Goal: Task Accomplishment & Management: Manage account settings

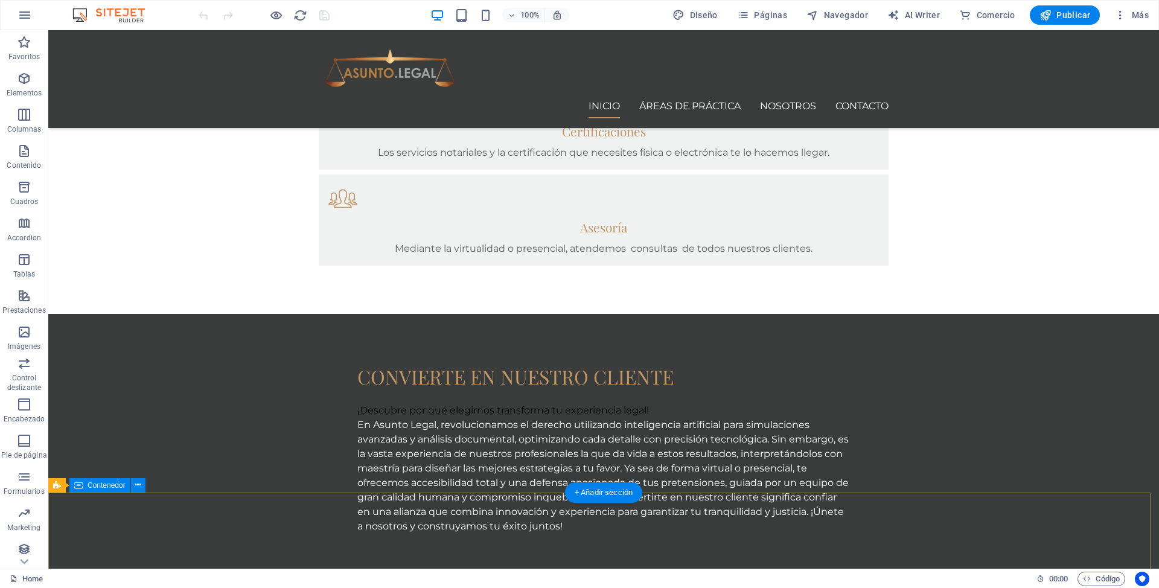
scroll to position [873, 0]
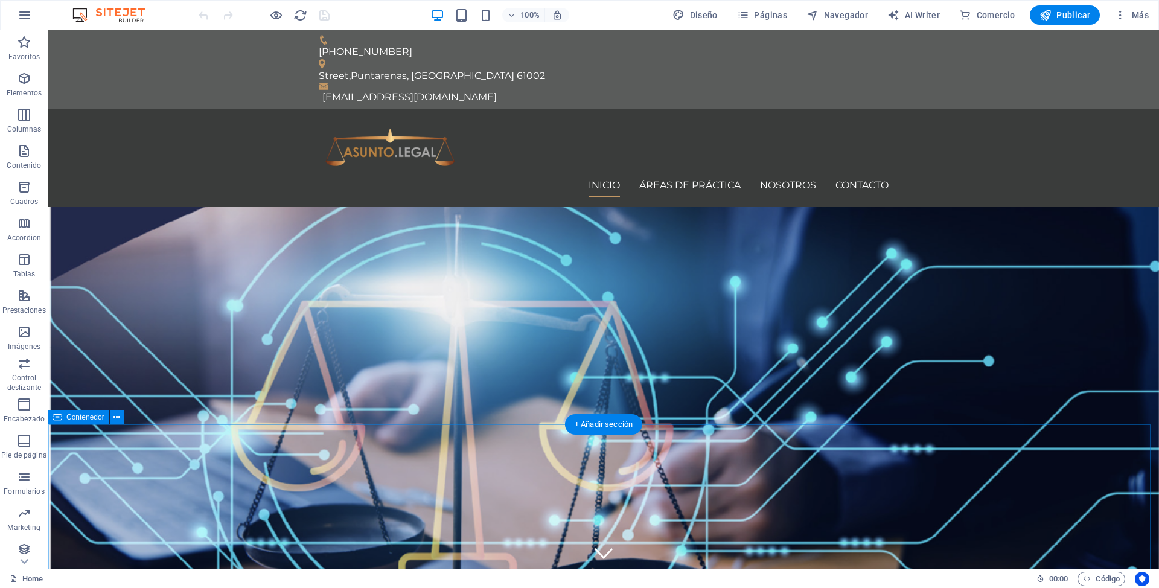
scroll to position [0, 0]
click at [598, 544] on figure at bounding box center [604, 553] width 18 height 18
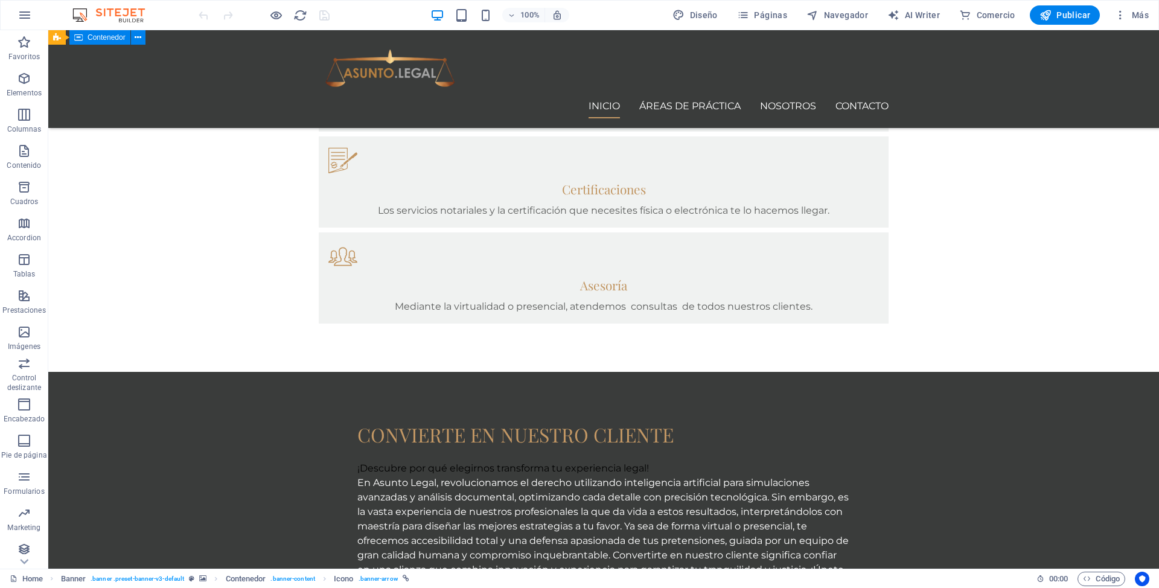
scroll to position [826, 0]
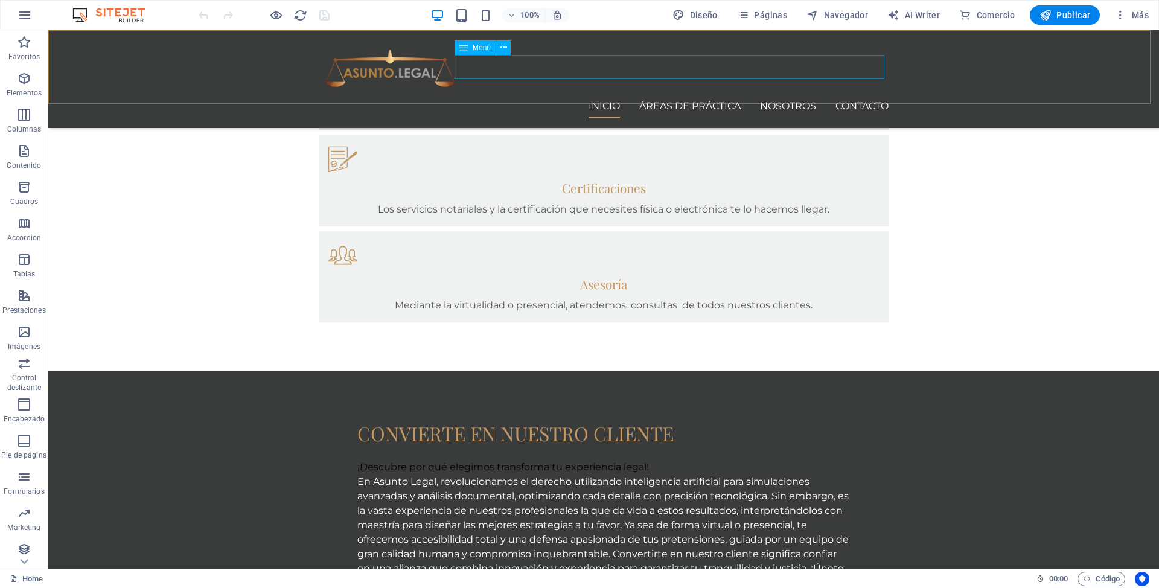
click at [696, 94] on nav "Inicio Áreas de práctica Nosotros Contacto" at bounding box center [604, 106] width 570 height 24
click at [773, 14] on span "Páginas" at bounding box center [762, 15] width 50 height 12
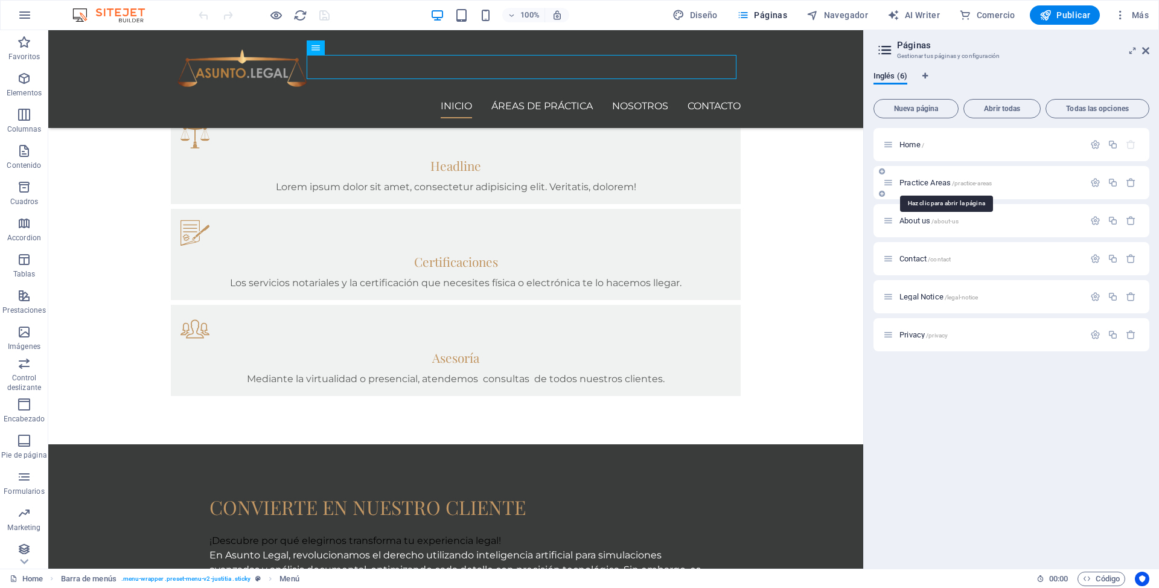
click at [941, 184] on span "Practice Areas /practice-areas" at bounding box center [946, 182] width 92 height 9
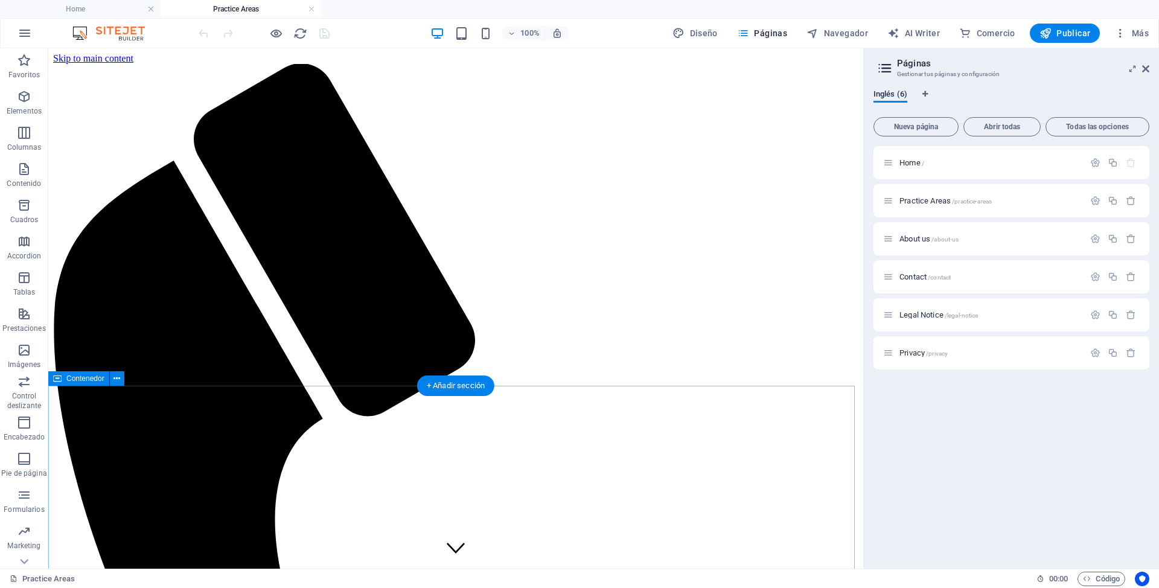
scroll to position [0, 0]
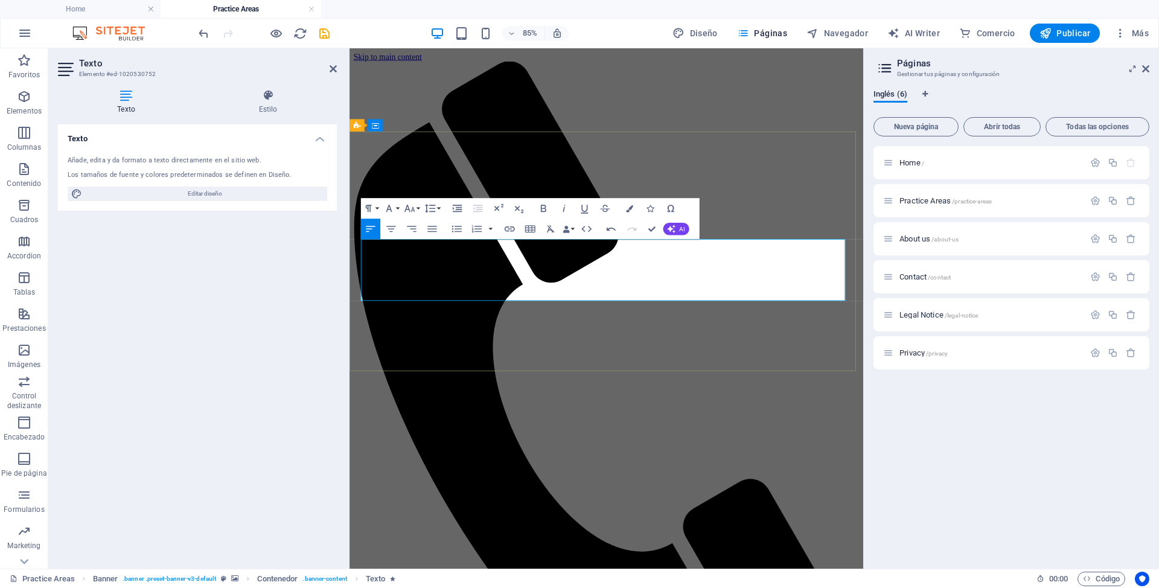
click at [627, 205] on icon "button" at bounding box center [629, 208] width 7 height 7
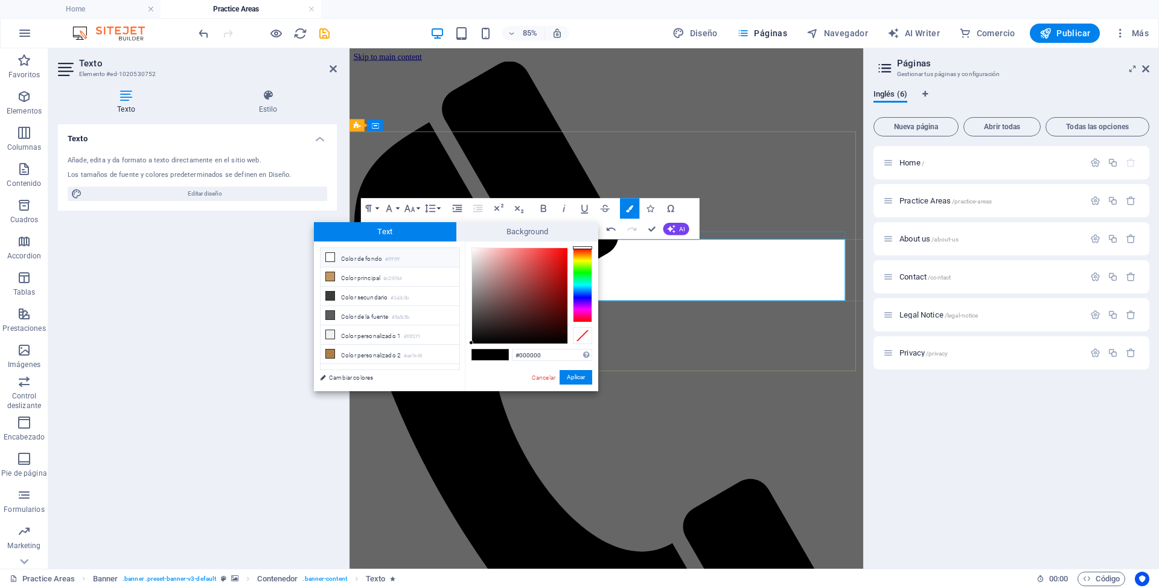
click at [365, 254] on li "Color de fondo #ffffff" at bounding box center [390, 257] width 139 height 19
type input "#ffffff"
click at [567, 374] on button "Aplicar" at bounding box center [576, 377] width 33 height 14
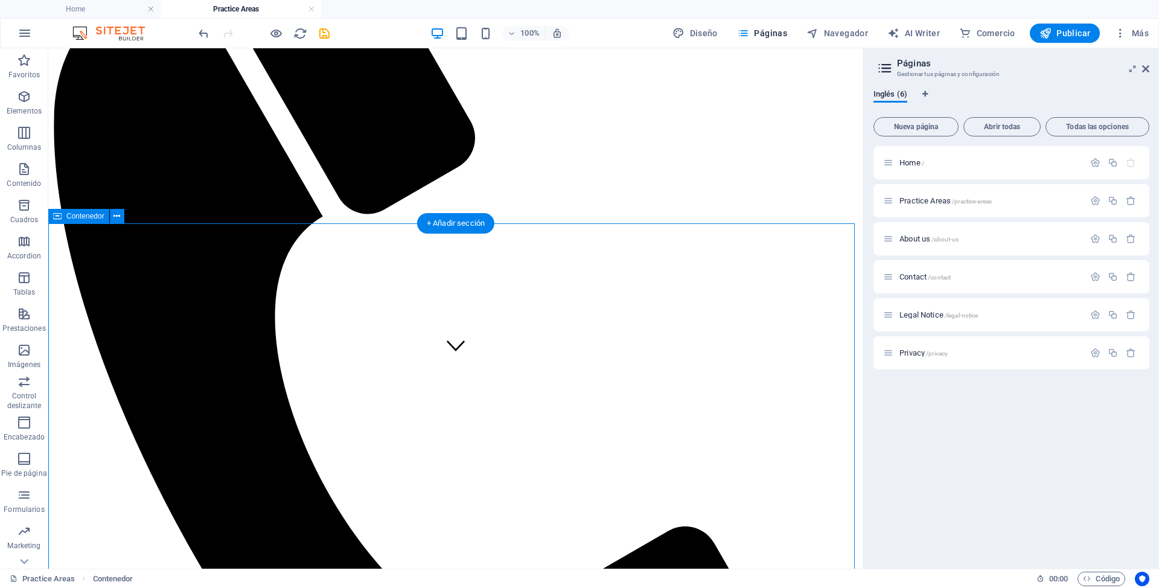
scroll to position [205, 0]
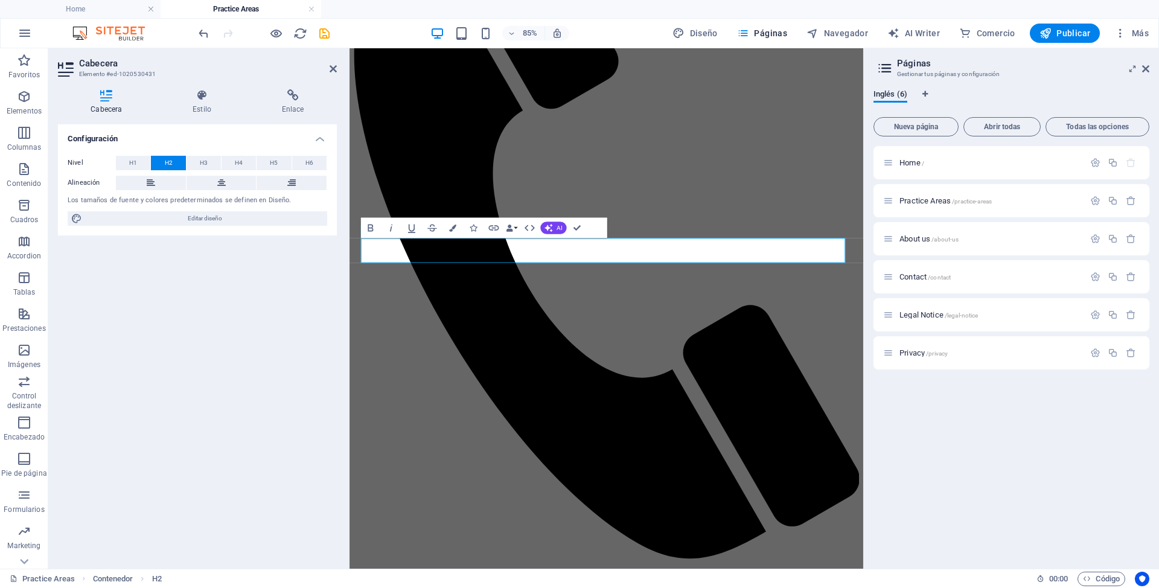
click at [917, 439] on div "Home / Practice Areas /practice-areas About us /about-us Contact /contact Legal…" at bounding box center [1012, 352] width 276 height 413
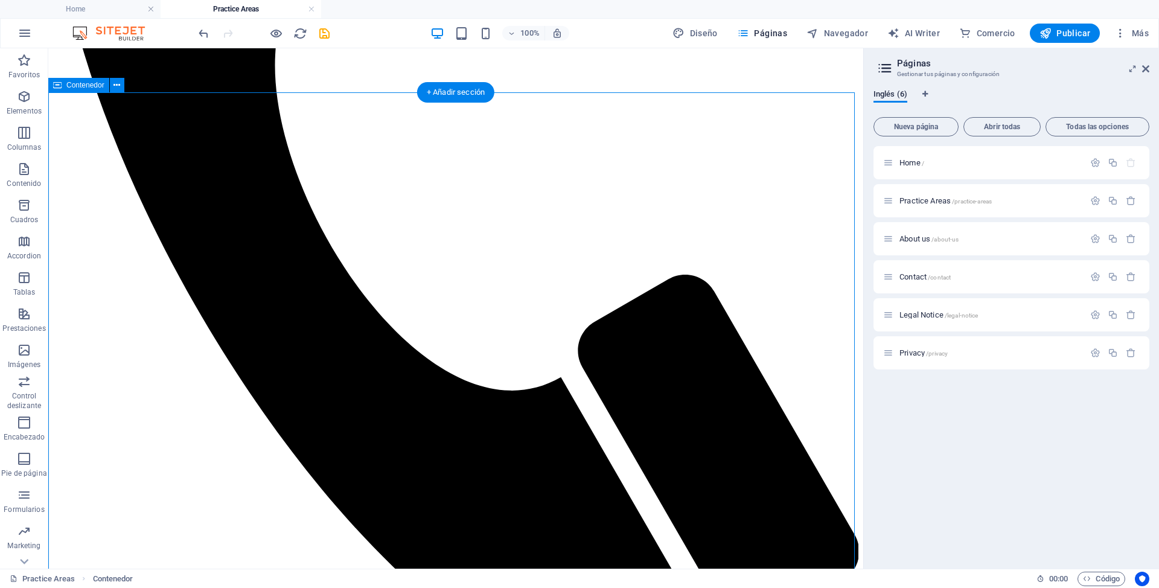
scroll to position [336, 0]
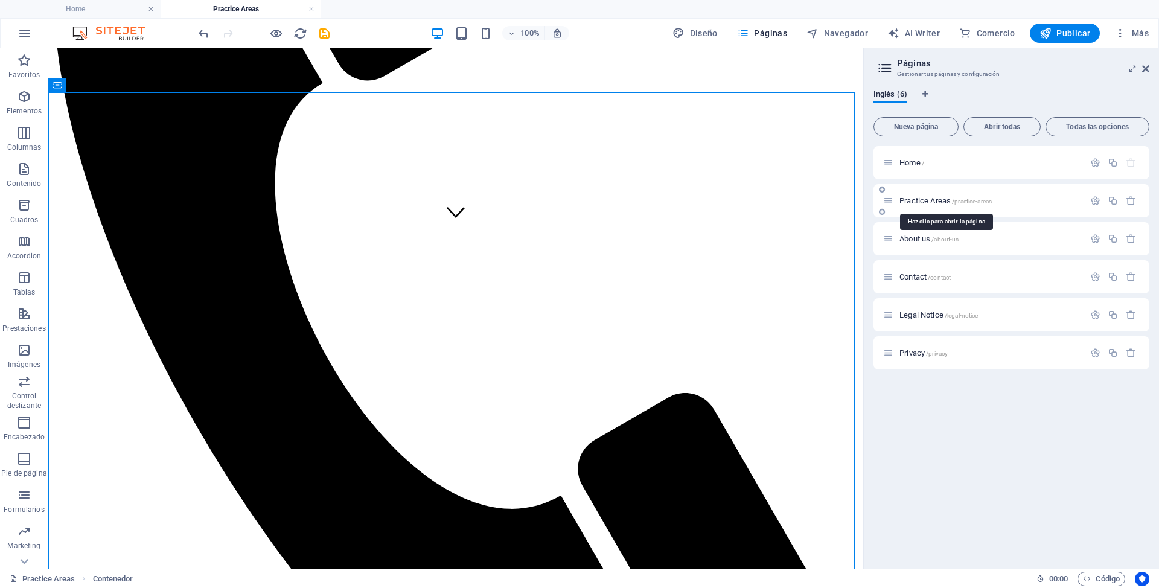
click at [929, 200] on span "Practice Areas /practice-areas" at bounding box center [946, 200] width 92 height 9
click at [1095, 163] on icon "button" at bounding box center [1096, 163] width 10 height 10
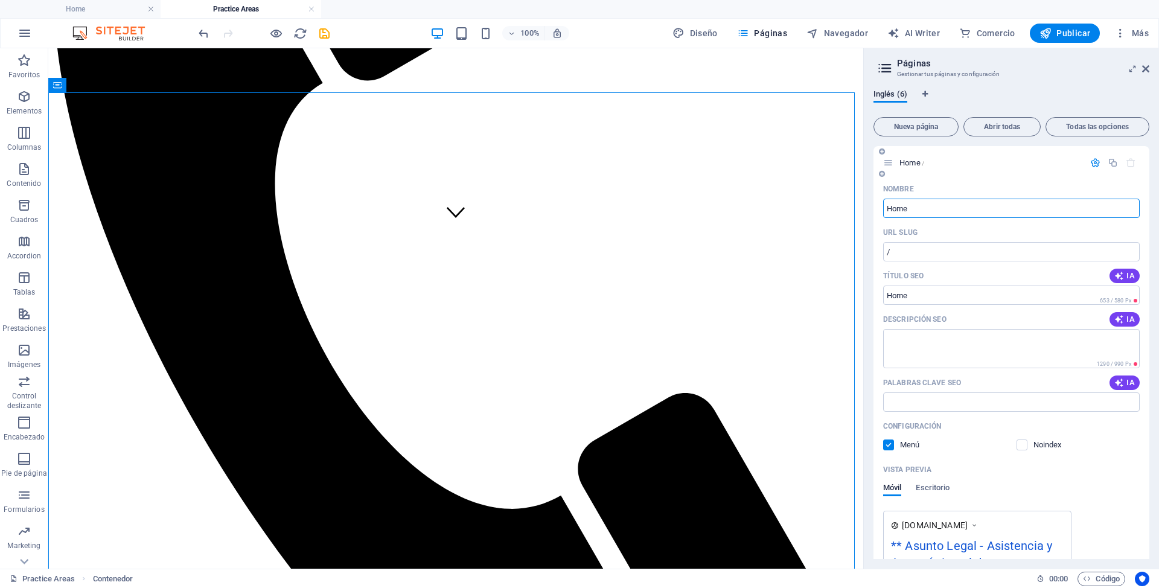
click at [897, 210] on input "Home" at bounding box center [1011, 208] width 257 height 19
type input "Inicio"
click at [1074, 34] on span "Publicar" at bounding box center [1065, 33] width 51 height 12
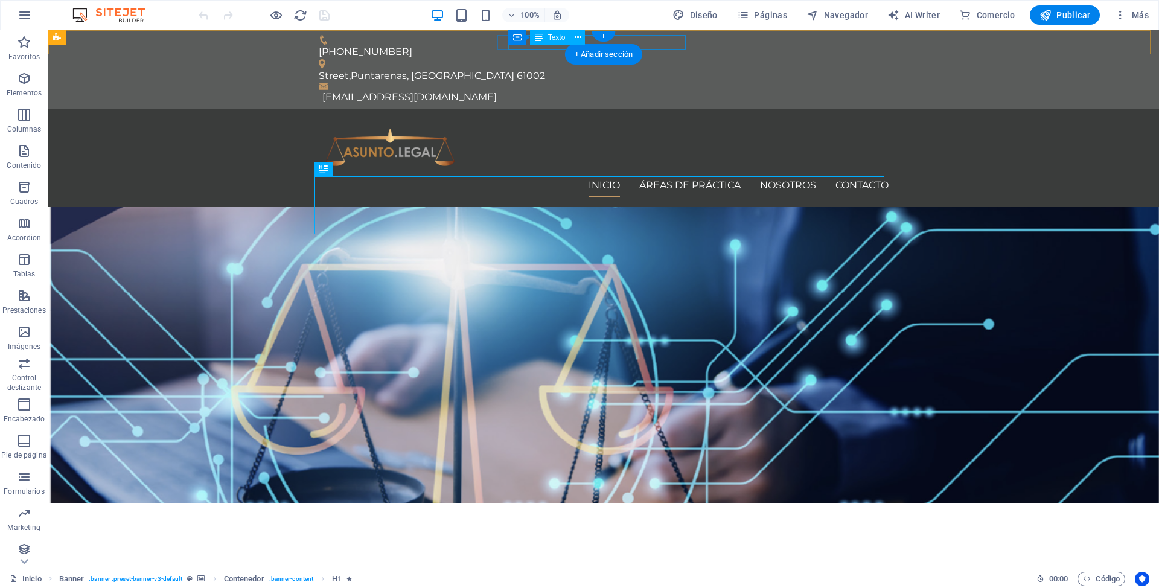
click at [658, 69] on div "[GEOGRAPHIC_DATA] 61002" at bounding box center [599, 76] width 560 height 14
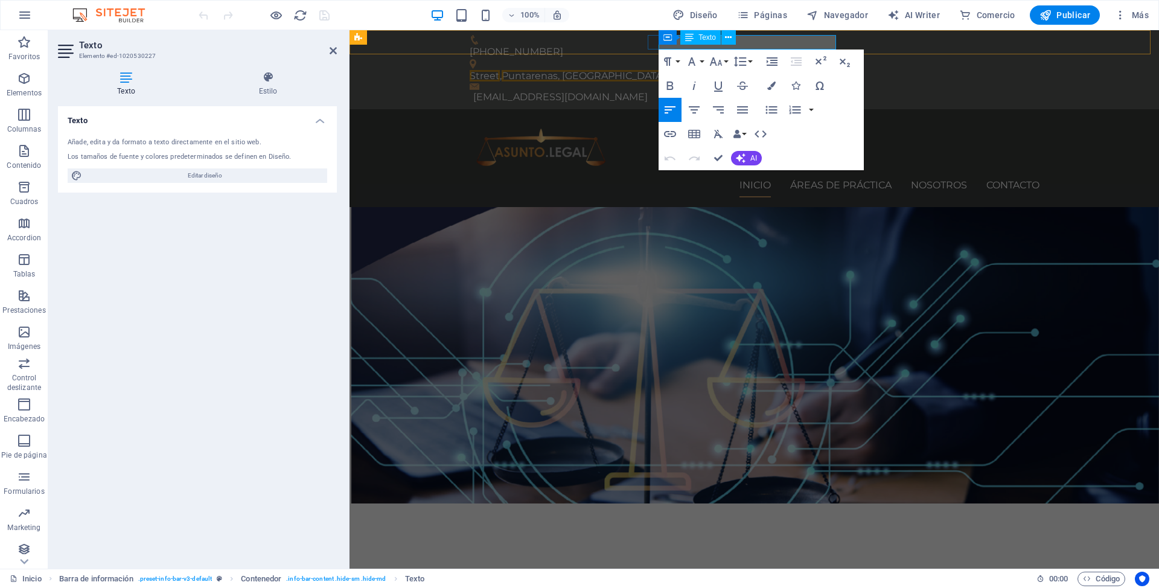
click at [679, 69] on p "[GEOGRAPHIC_DATA] 61002" at bounding box center [750, 76] width 560 height 14
click at [679, 43] on div "Contenedor Texto" at bounding box center [701, 37] width 85 height 15
click at [665, 70] on span "Puntarenas, [GEOGRAPHIC_DATA]" at bounding box center [584, 75] width 164 height 11
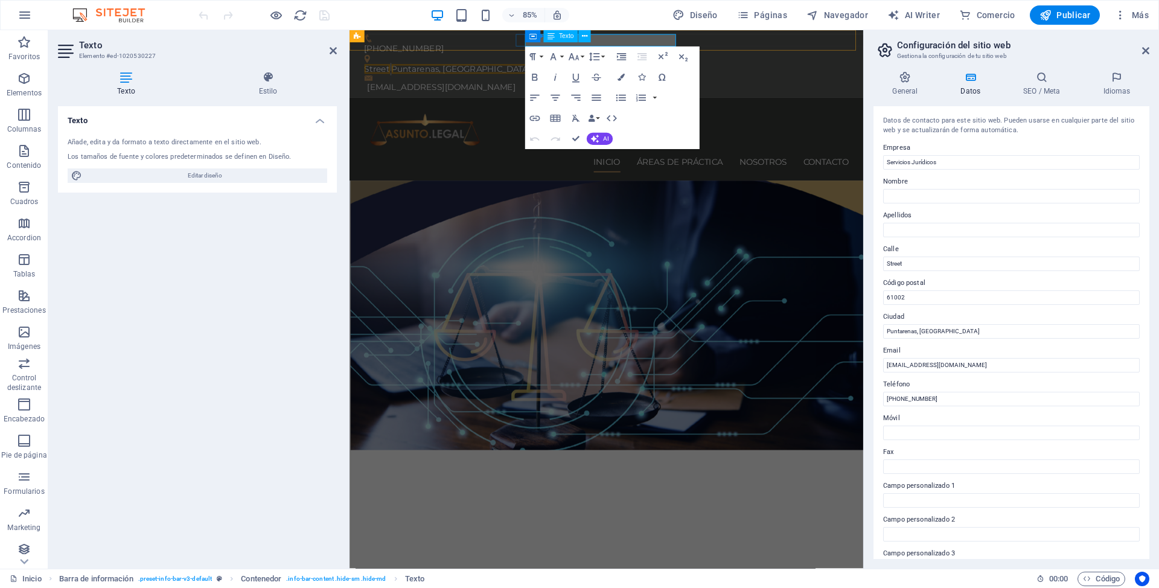
click at [545, 43] on div "Contenedor Texto" at bounding box center [561, 36] width 72 height 13
click at [543, 40] on div "Contenedor Texto" at bounding box center [561, 36] width 72 height 13
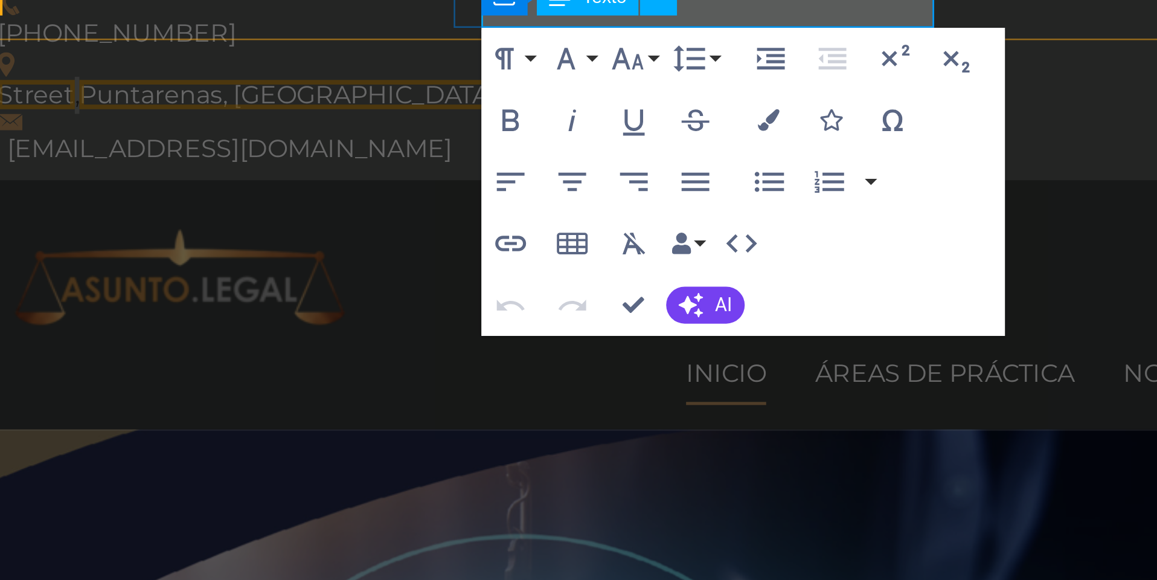
click at [542, 30] on div "Texto" at bounding box center [559, 36] width 34 height 12
click at [524, 30] on div "Contenedor Texto" at bounding box center [560, 36] width 72 height 13
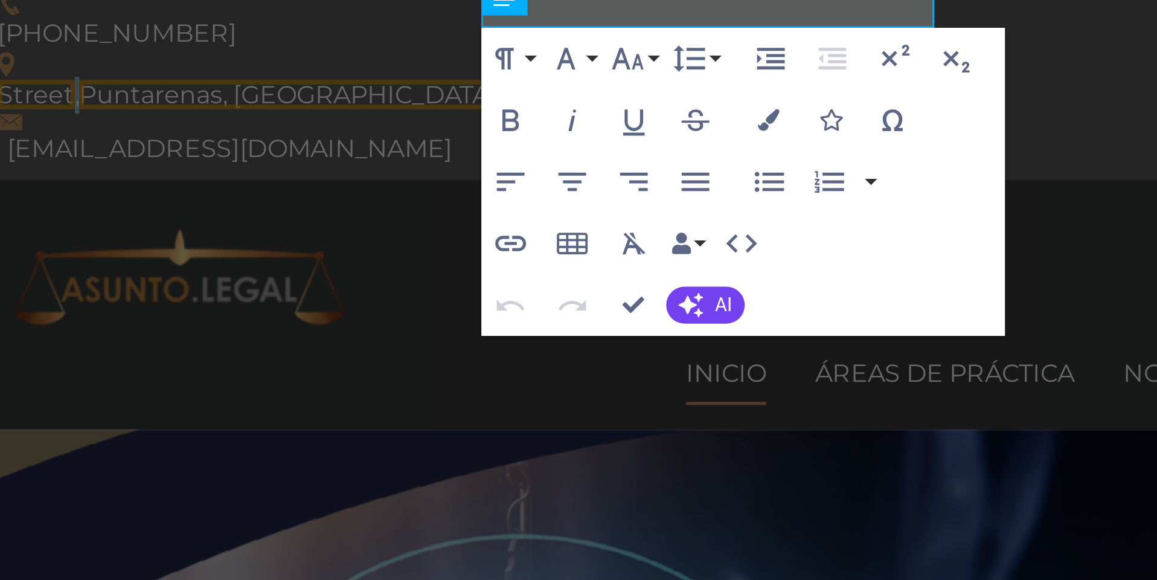
click at [170, 18] on span "Puntarenas, [GEOGRAPHIC_DATA]" at bounding box center [88, 23] width 164 height 11
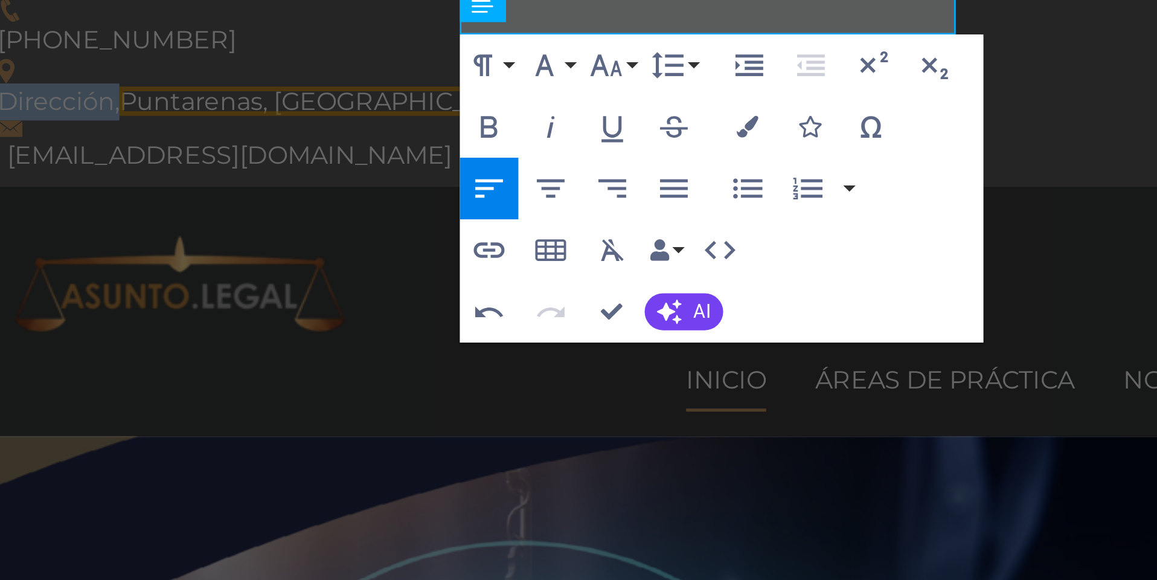
click at [185, 25] on span "Puntarenas, [GEOGRAPHIC_DATA]" at bounding box center [104, 30] width 164 height 11
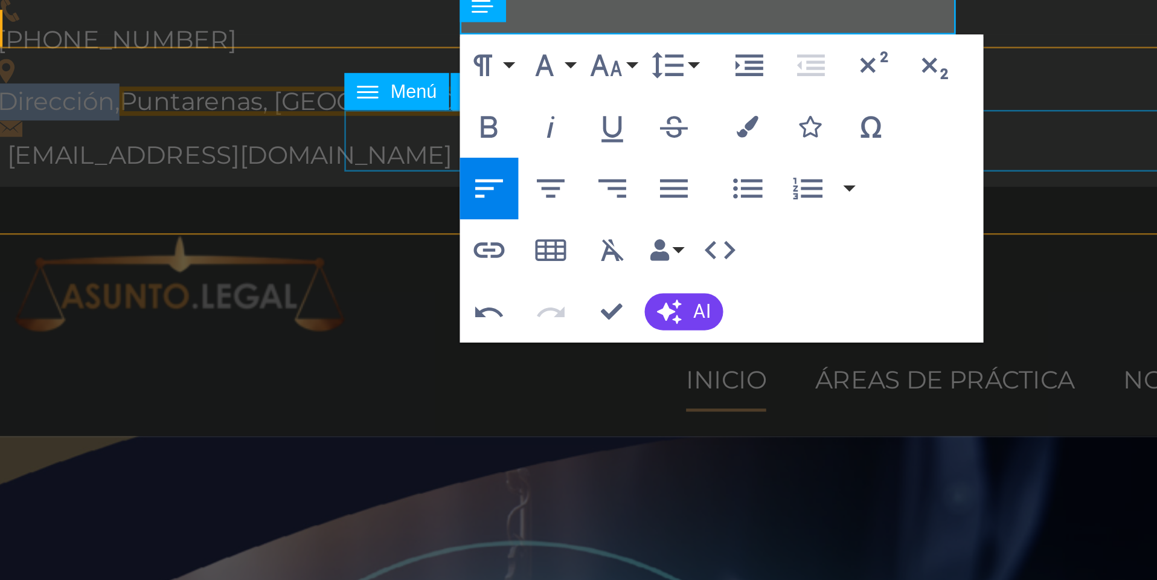
click at [376, 64] on div "Inicio Áreas de práctica Nosotros Contacto Menu" at bounding box center [258, 113] width 601 height 98
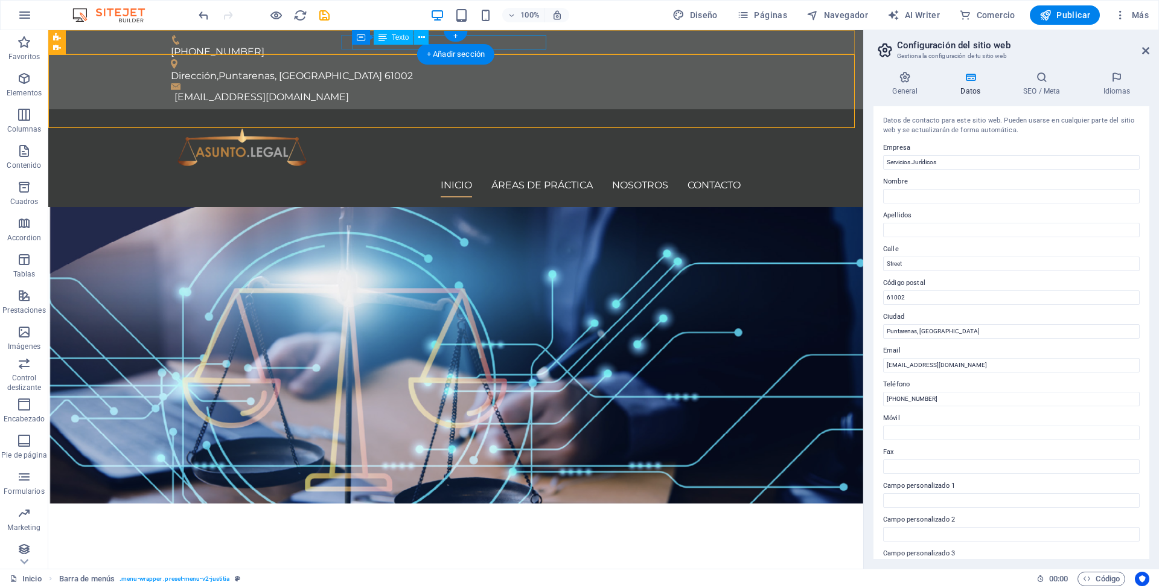
click at [373, 45] on div "Contenedor Texto" at bounding box center [394, 37] width 85 height 15
click at [385, 69] on div "Dirección, Puntarenas, Corredores 61002" at bounding box center [451, 76] width 560 height 14
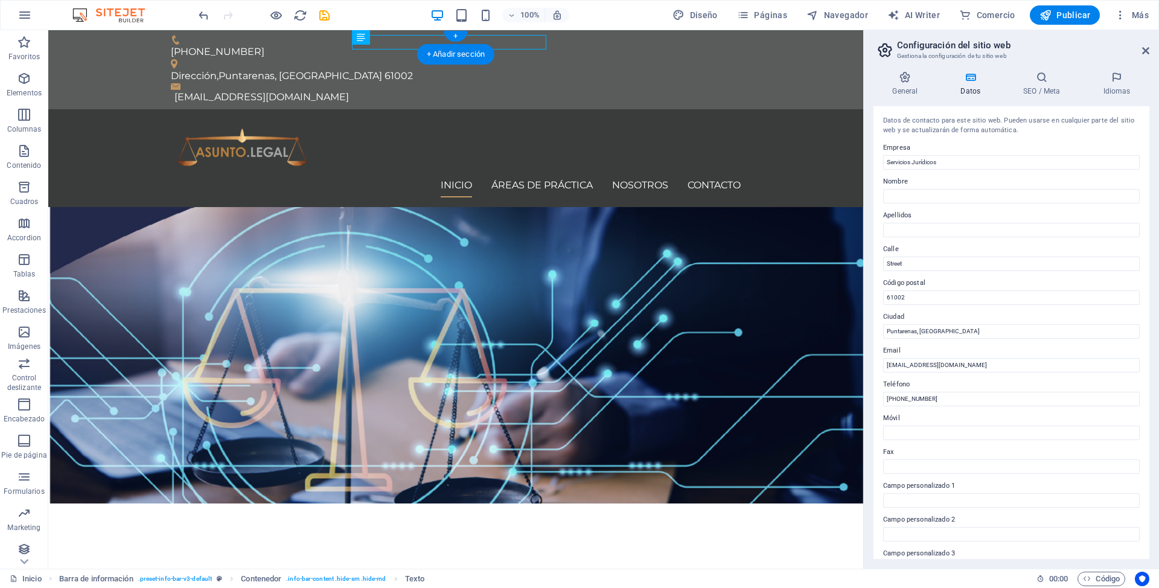
click at [386, 69] on div "Dirección, Puntarenas, Corredores 61002" at bounding box center [451, 76] width 560 height 14
click at [399, 69] on div "Dirección, Puntarenas, Corredores 61002" at bounding box center [451, 76] width 560 height 14
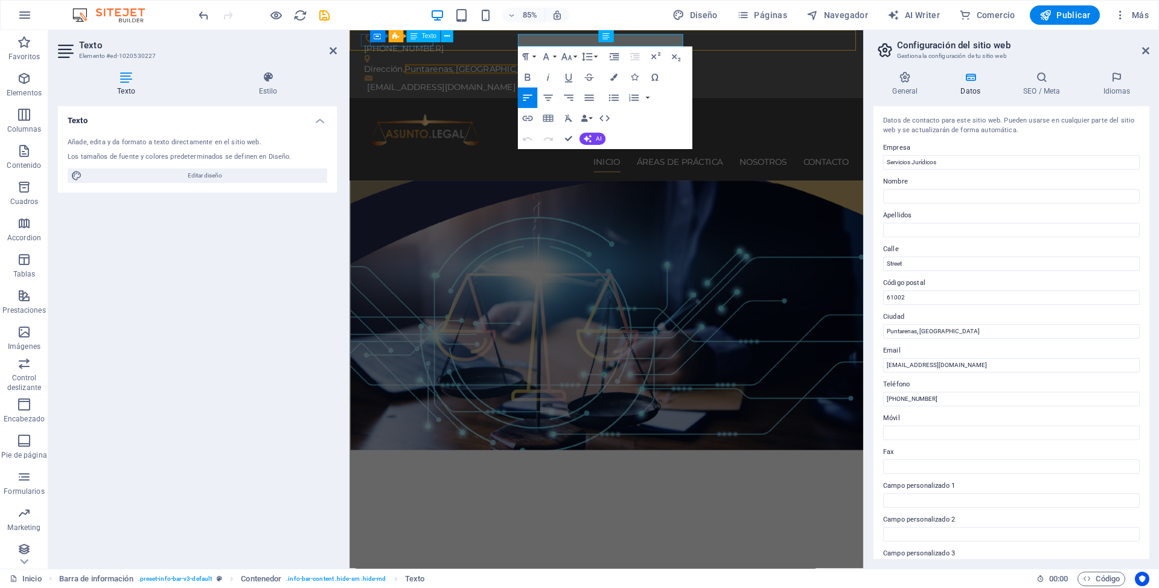
click at [407, 45] on div "[PHONE_NUMBER]" at bounding box center [647, 52] width 560 height 14
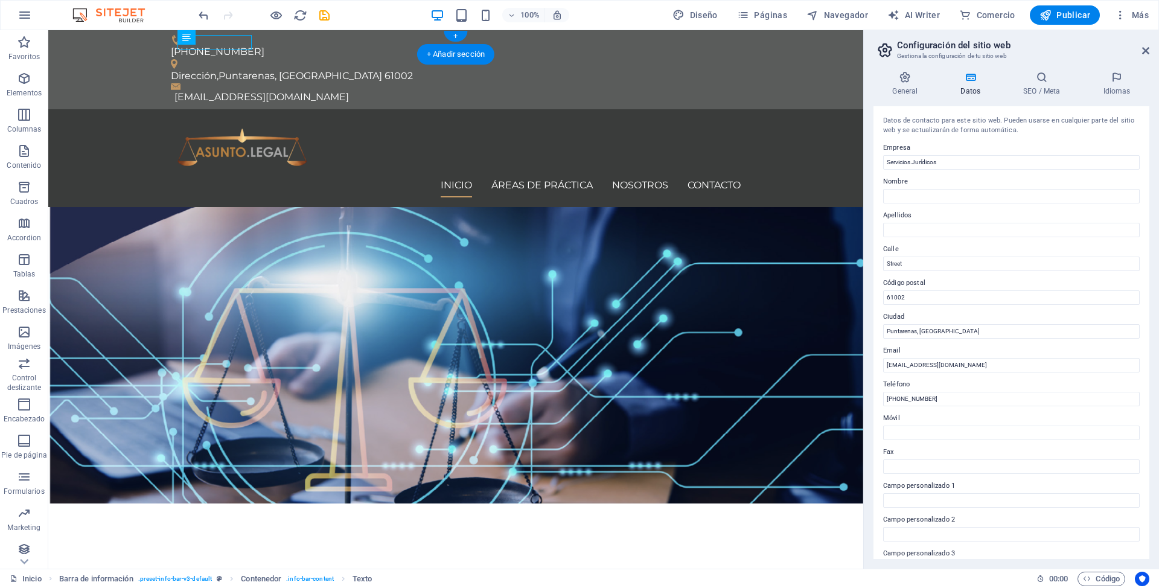
click at [362, 69] on div "Dirección, Puntarenas, Corredores 61002" at bounding box center [451, 76] width 560 height 14
click at [353, 69] on div "Dirección, Puntarenas, Corredores 61002" at bounding box center [451, 76] width 560 height 14
click at [381, 69] on div "Dirección, Puntarenas, Corredores 61002" at bounding box center [451, 76] width 560 height 14
click at [382, 69] on div "Dirección, Puntarenas, Corredores 61002" at bounding box center [451, 76] width 560 height 14
click at [900, 312] on label "Ciudad" at bounding box center [1011, 317] width 257 height 14
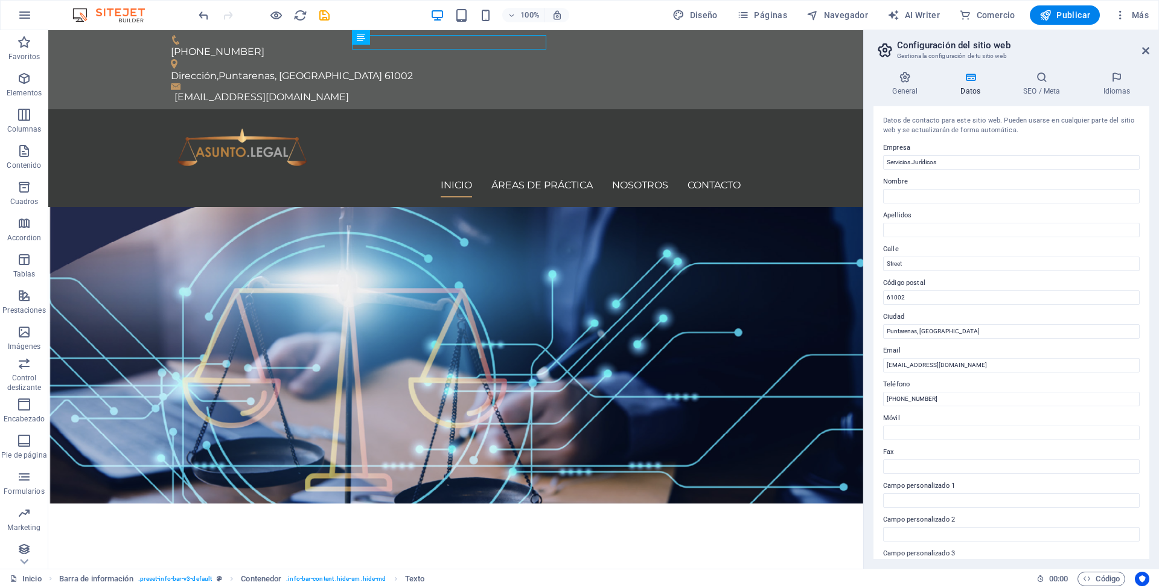
click at [900, 324] on input "Puntarenas, [GEOGRAPHIC_DATA]" at bounding box center [1011, 331] width 257 height 14
click at [895, 264] on input "Street" at bounding box center [1011, 264] width 257 height 14
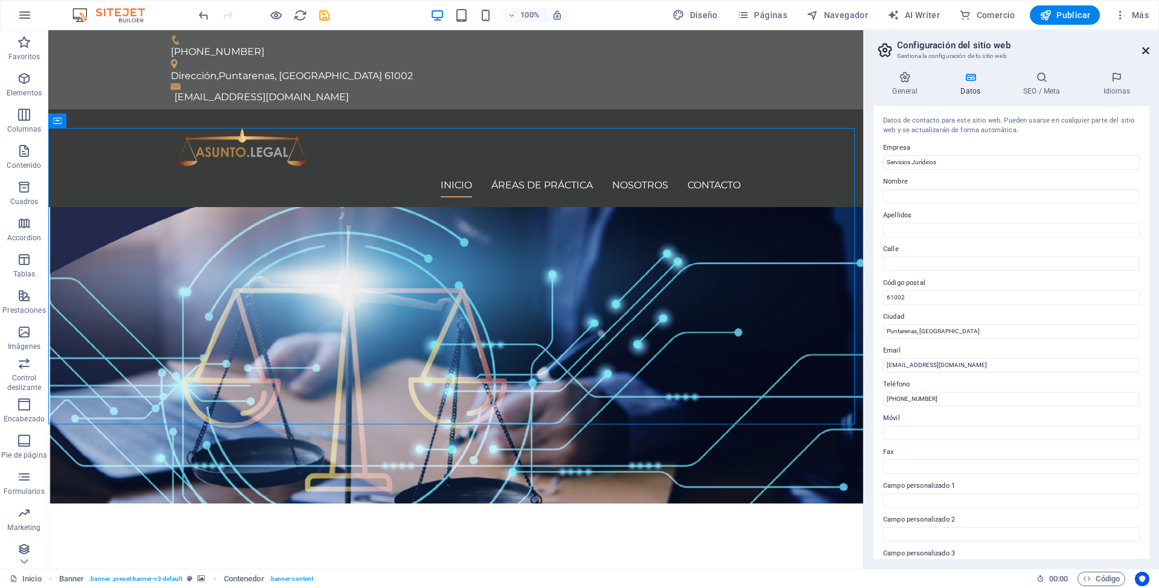
click at [1149, 56] on link at bounding box center [1146, 51] width 7 height 10
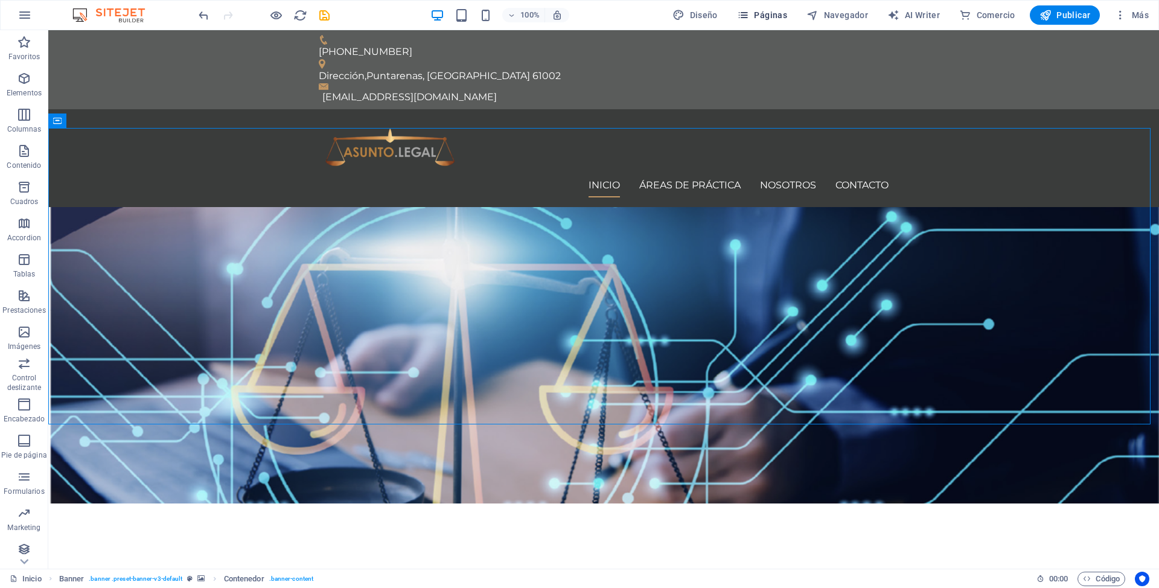
click at [760, 19] on span "Páginas" at bounding box center [762, 15] width 50 height 12
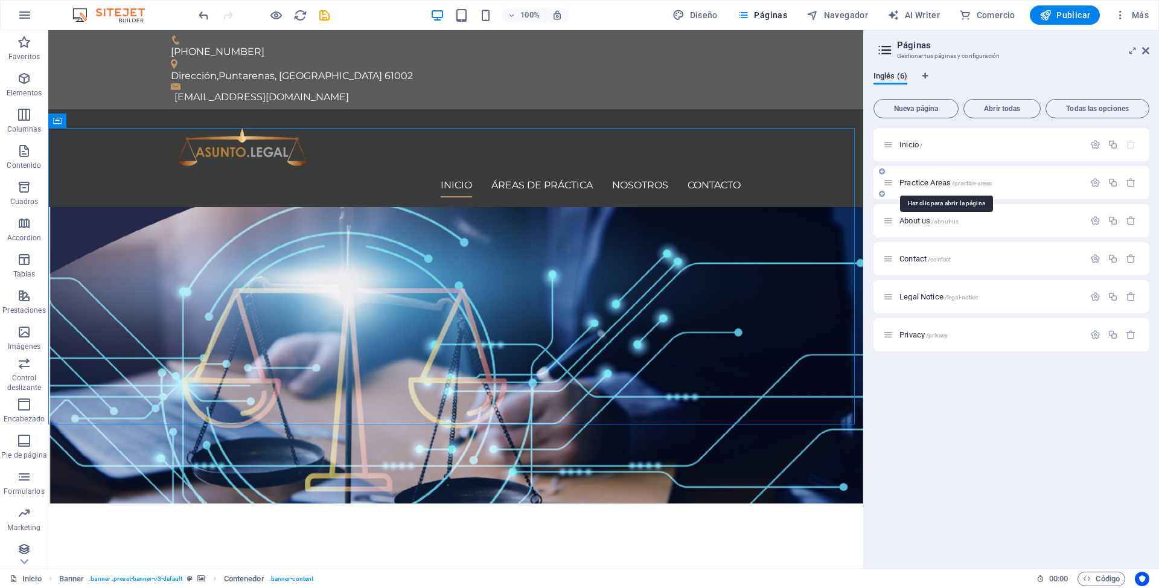
click at [906, 182] on span "Practice Areas /practice-areas" at bounding box center [946, 182] width 92 height 9
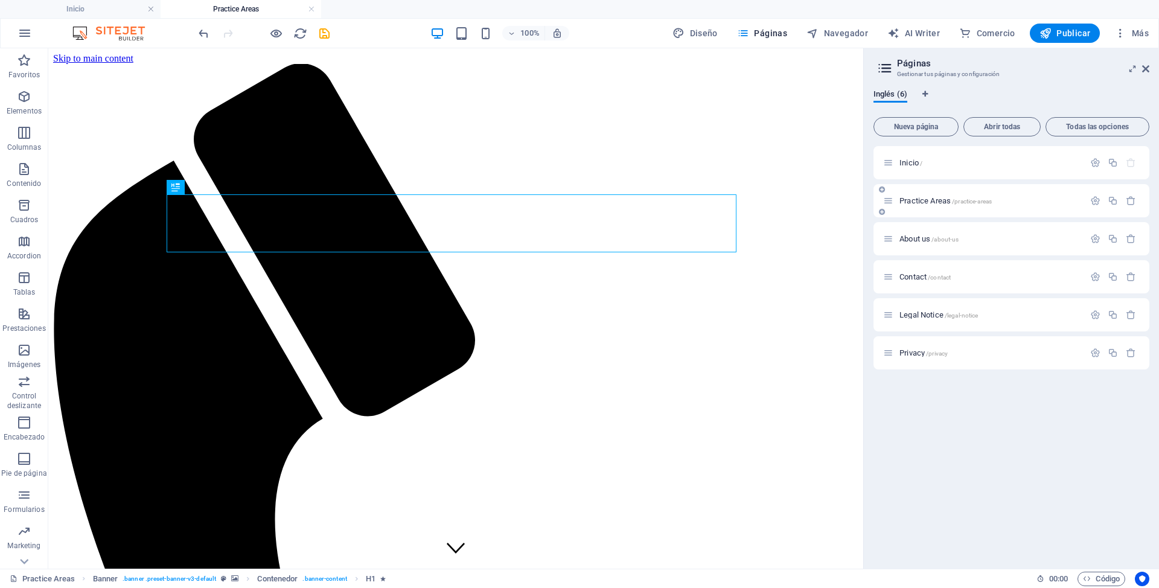
click at [924, 204] on span "Practice Areas /practice-areas" at bounding box center [946, 200] width 92 height 9
click at [1095, 202] on icon "button" at bounding box center [1096, 201] width 10 height 10
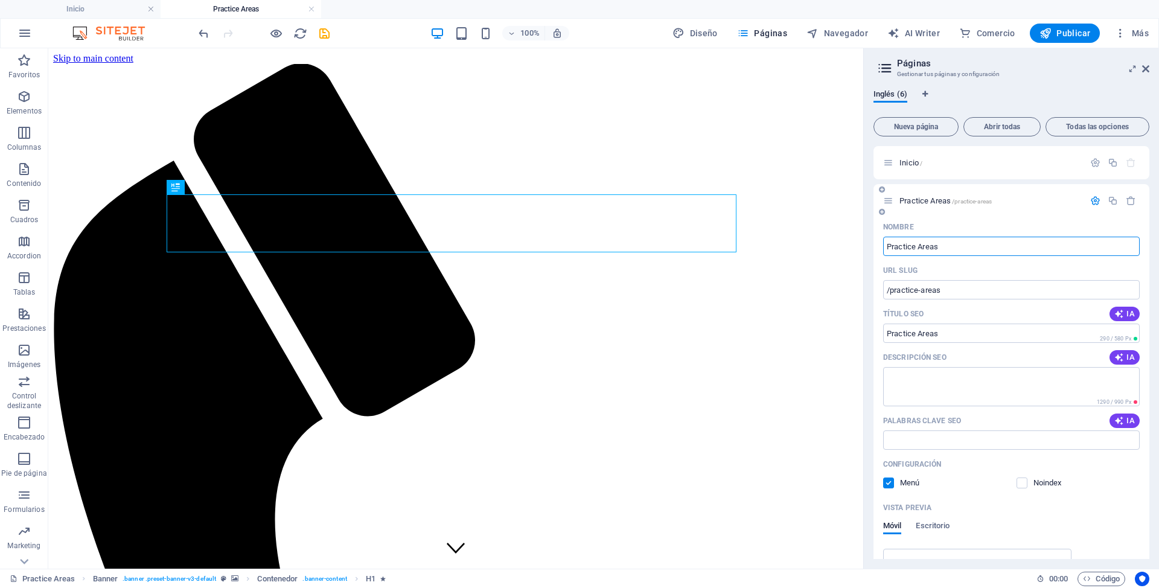
drag, startPoint x: 951, startPoint y: 245, endPoint x: 885, endPoint y: 244, distance: 66.4
click at [885, 244] on input "Practice Areas" at bounding box center [1011, 246] width 257 height 19
type input "Areas"
type input "/areas"
type input "Areas"
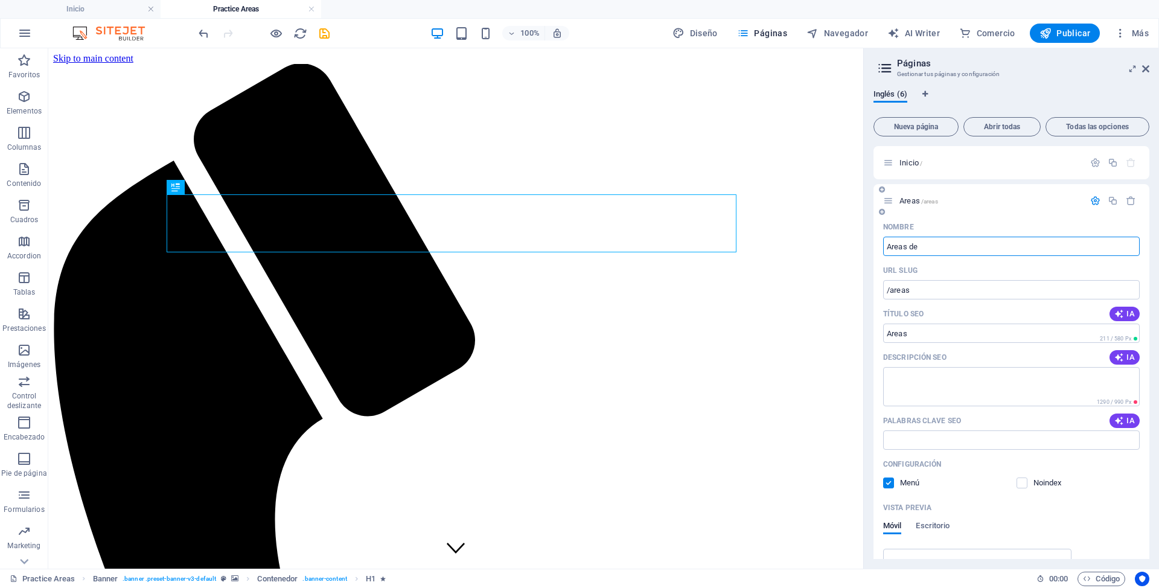
type input "Areas de"
type input "/areas-de"
type input "Areas de"
type input "Areas de p"
type input "/areas-de-p"
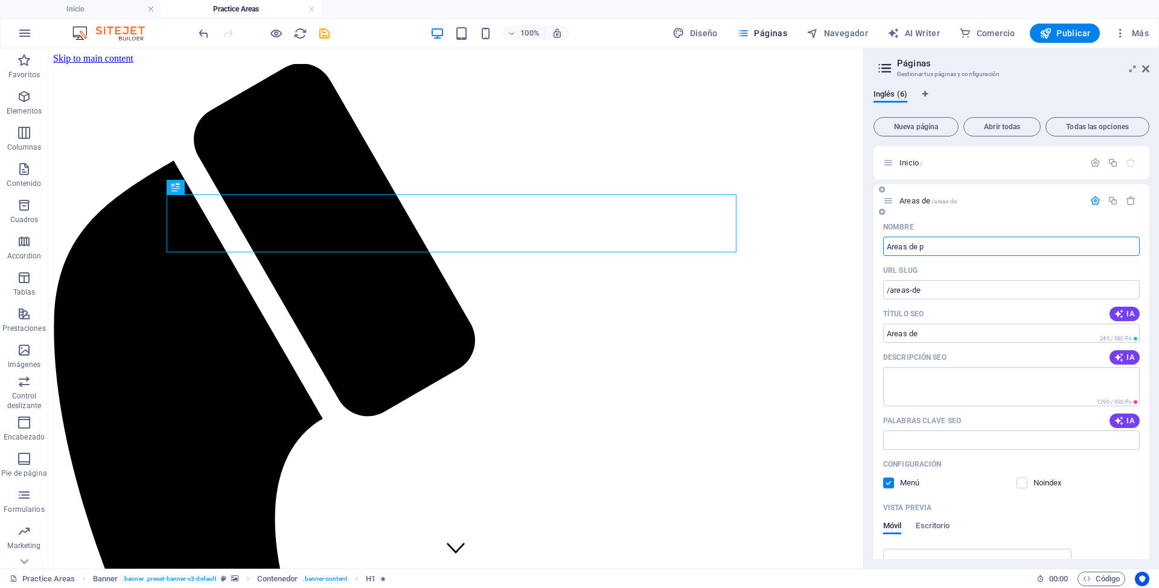
type input "Areas de p"
type input "Areas de pr"
type input "/areas-de-pr"
type input "Areas de pr"
type input "Areas de pra"
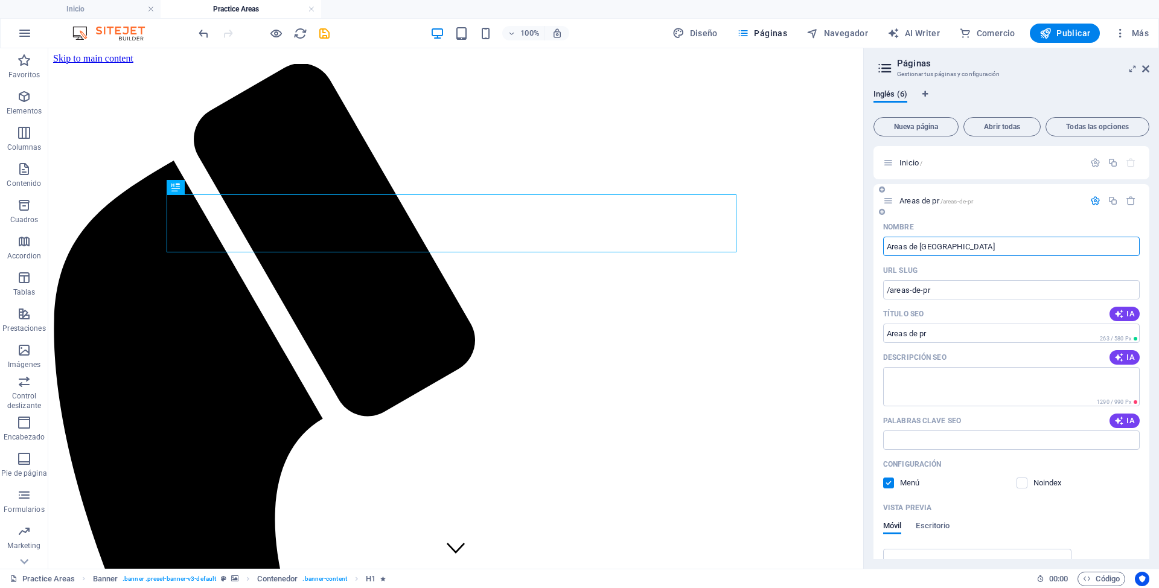
type input "/areas-de-pra"
type input "Areas de pra"
type input "Areas de prá"
type input "Areas de práctiv"
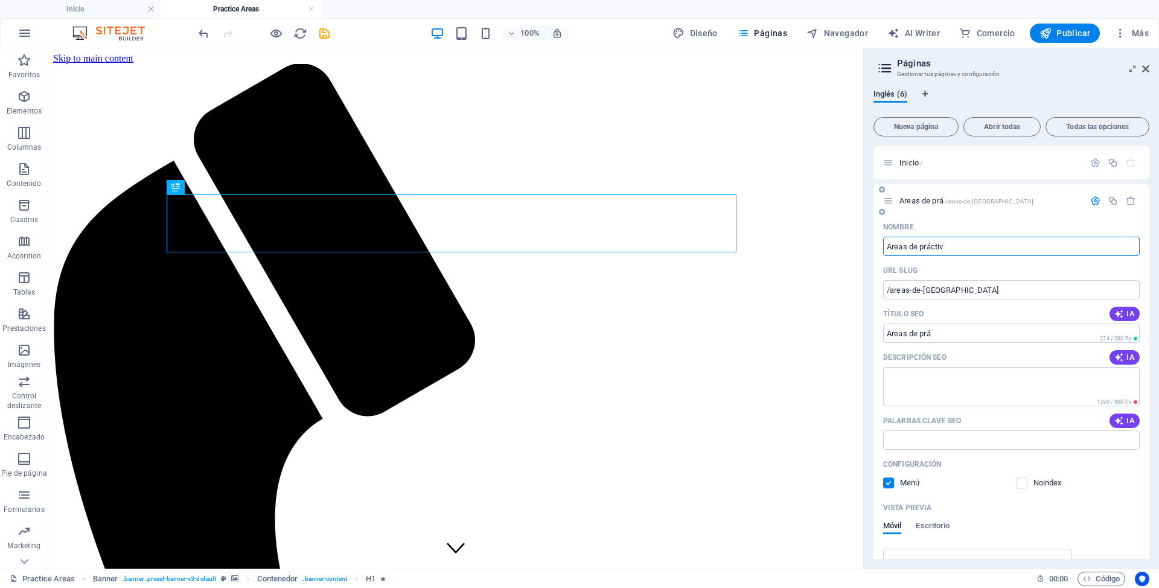
type input "/areas-de-practiv"
type input "Areas de práctiv"
type input "Areas de prácti"
type input "/areas-de-practi"
type input "Areas de prácti"
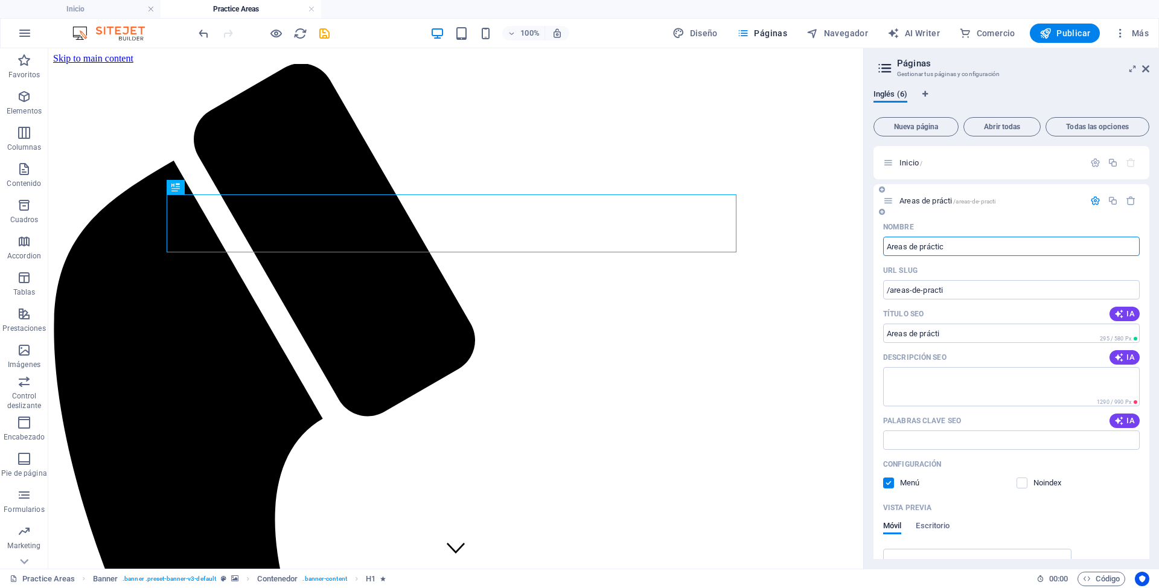
type input "Areas de práctic"
type input "/areas-de-practic"
type input "Areas de práctic"
type input "Areas de práctica"
type input "/areas-de-practica"
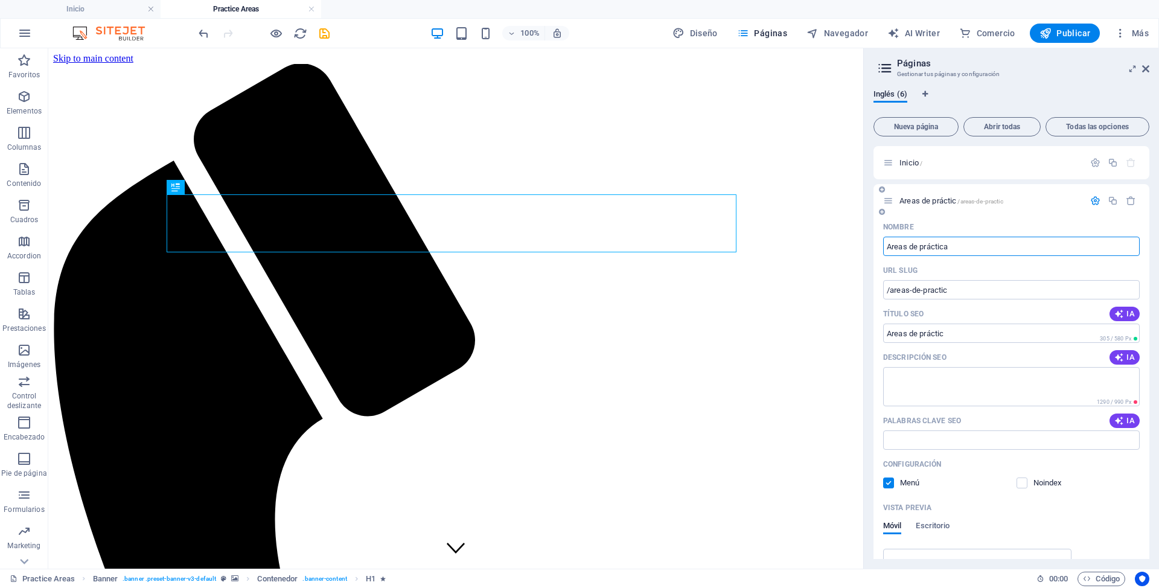
type input "Areas de práctica"
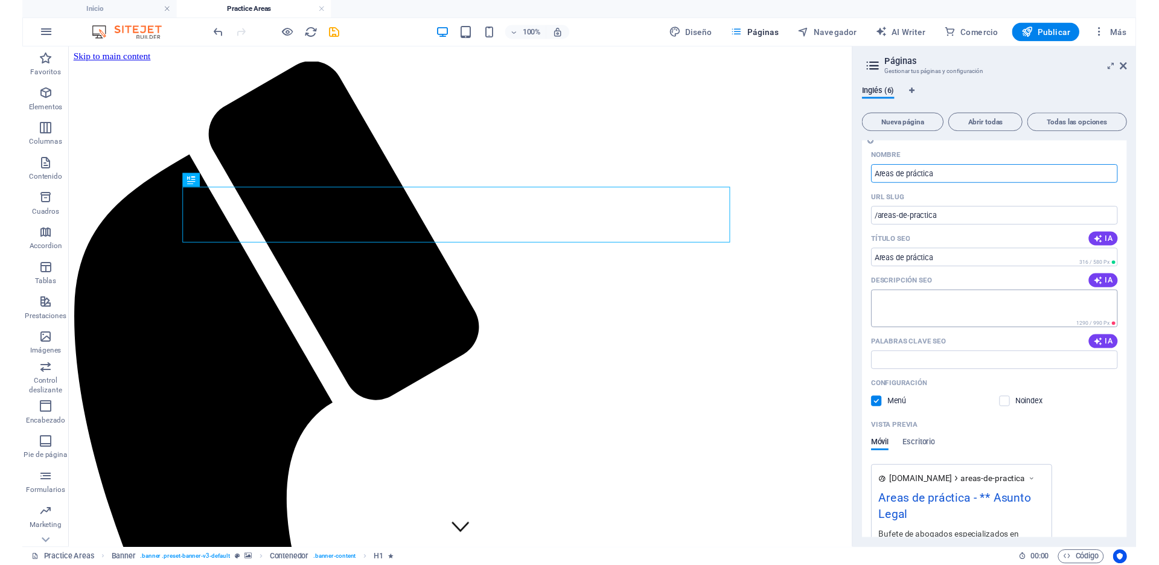
scroll to position [69, 0]
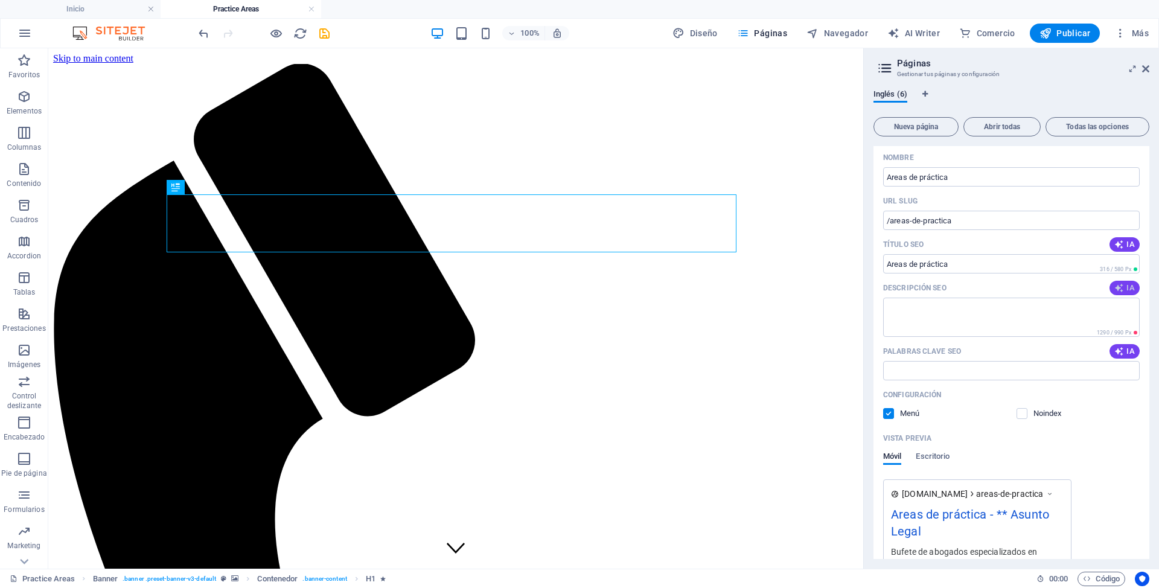
click at [1124, 289] on span "IA" at bounding box center [1125, 288] width 21 height 10
drag, startPoint x: 1073, startPoint y: 316, endPoint x: 885, endPoint y: 301, distance: 187.8
click at [885, 301] on textarea "Discover expert legal services in personal injury, insurance claims, and elder …" at bounding box center [1011, 317] width 257 height 39
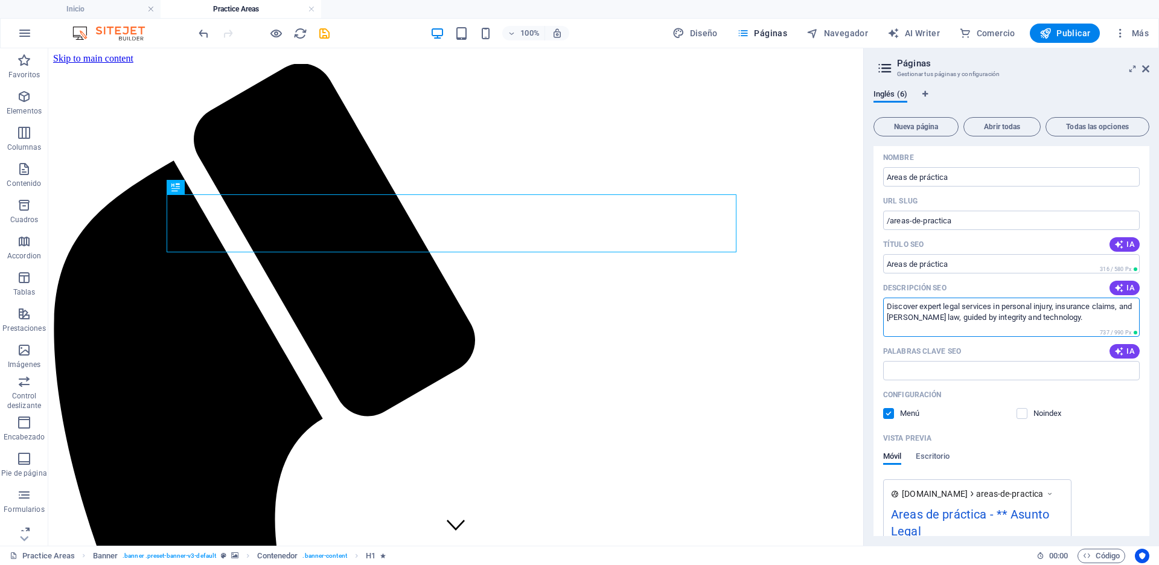
click at [981, 309] on textarea "Discover expert legal services in personal injury, insurance claims, and elder …" at bounding box center [1011, 317] width 257 height 39
paste textarea "escubra servicios legales expertos en lesiones personales, reclamos de seguros …"
type textarea "Descubra servicios legales expertos en lesiones personales, reclamos de seguros…"
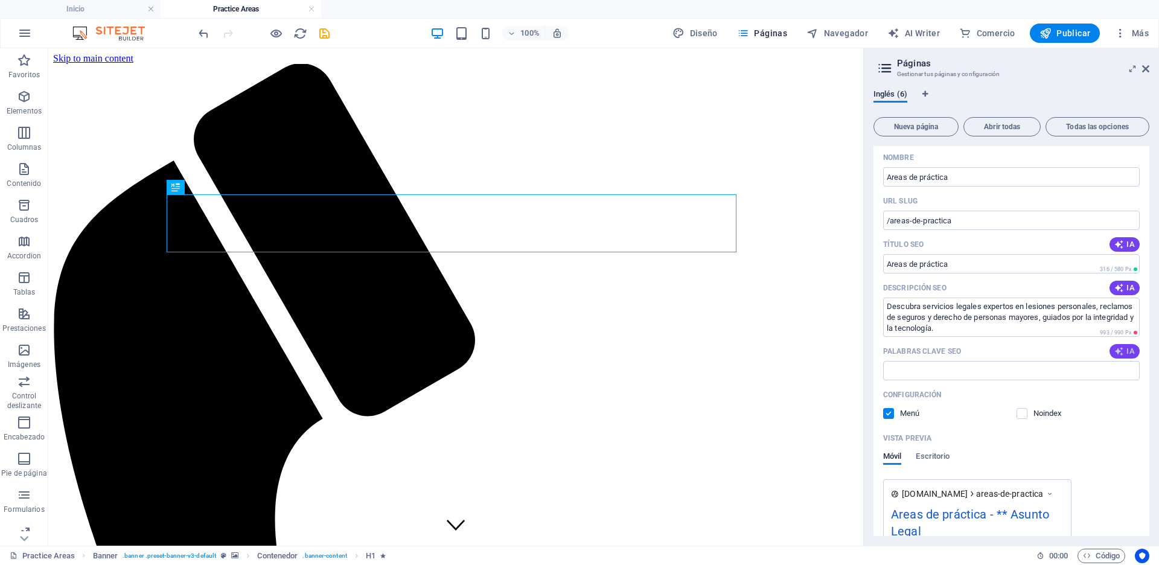
click at [1121, 351] on icon "button" at bounding box center [1120, 352] width 10 height 10
click at [941, 373] on input "personal injury attorney, industrial injury lawyer, insurance claims assistance…" at bounding box center [1011, 370] width 257 height 19
click at [945, 369] on input "personal injury attorney, industrial injury lawyer, insurance claims assistance…" at bounding box center [1011, 370] width 257 height 19
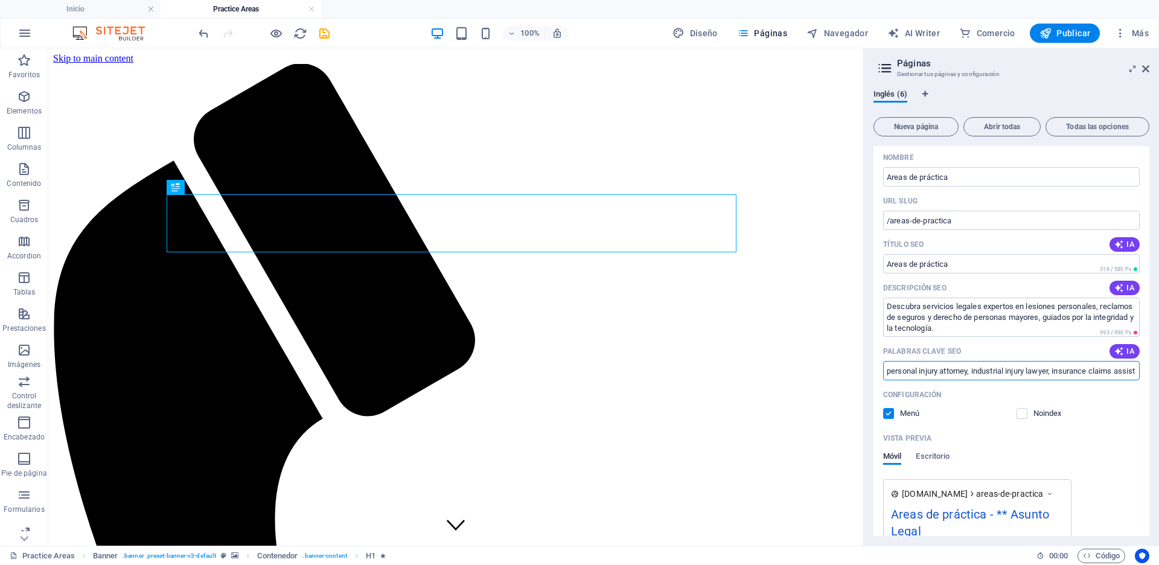
click at [945, 369] on input "personal injury attorney, industrial injury lawyer, insurance claims assistance…" at bounding box center [1011, 370] width 257 height 19
paste input "Abogado de lesiones personales, abogado de lesiones laborales, asistencia en re…"
type input "Abogado de lesiones personales, abogado de lesiones laborales, asistencia en re…"
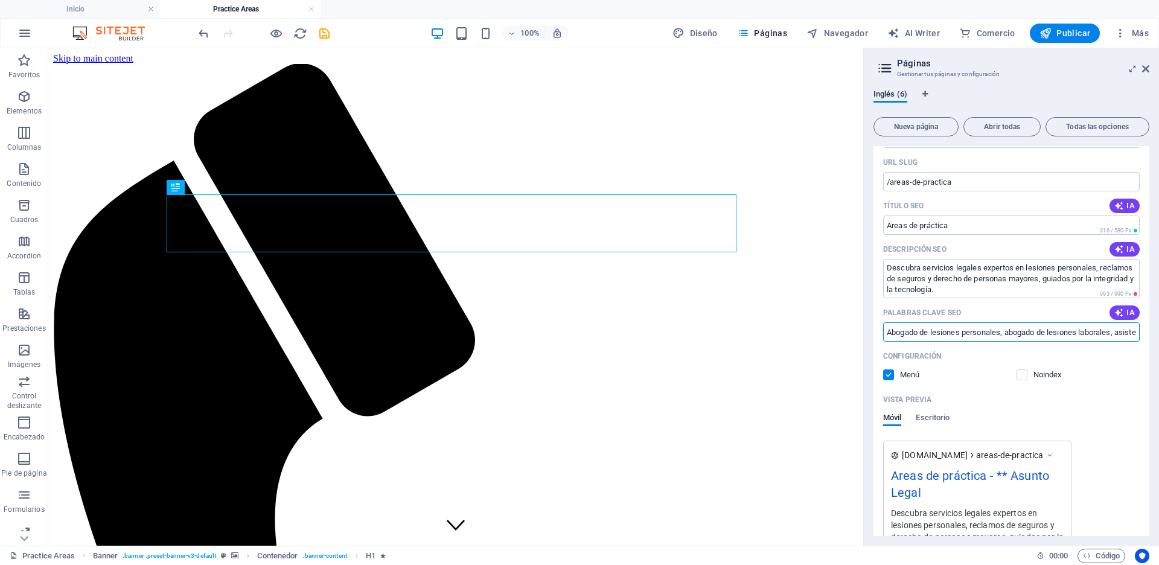
scroll to position [8, 0]
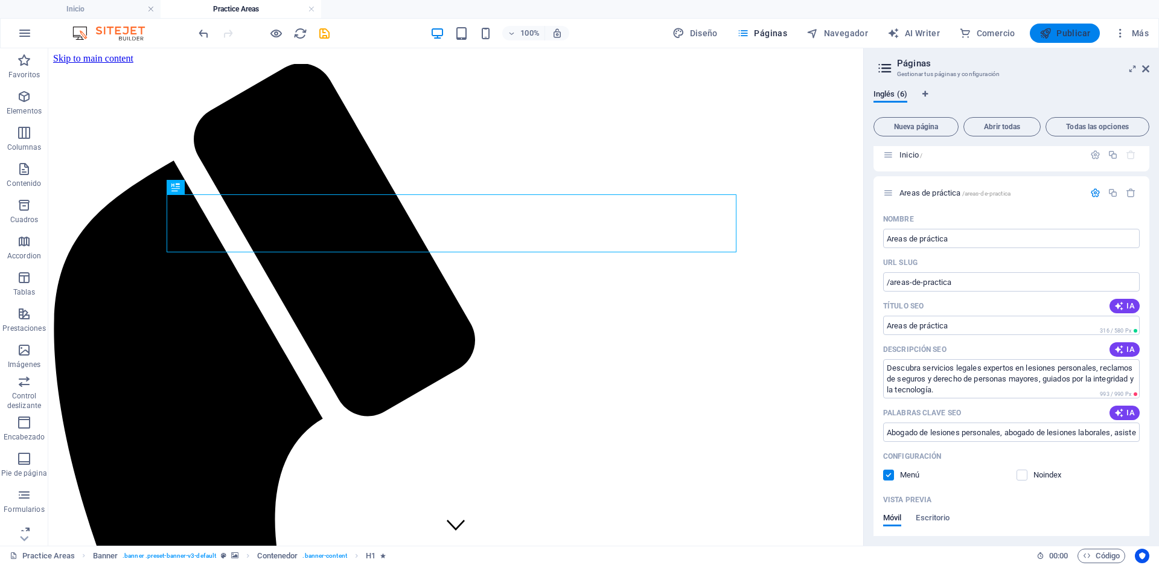
click at [1050, 28] on icon "button" at bounding box center [1046, 33] width 12 height 12
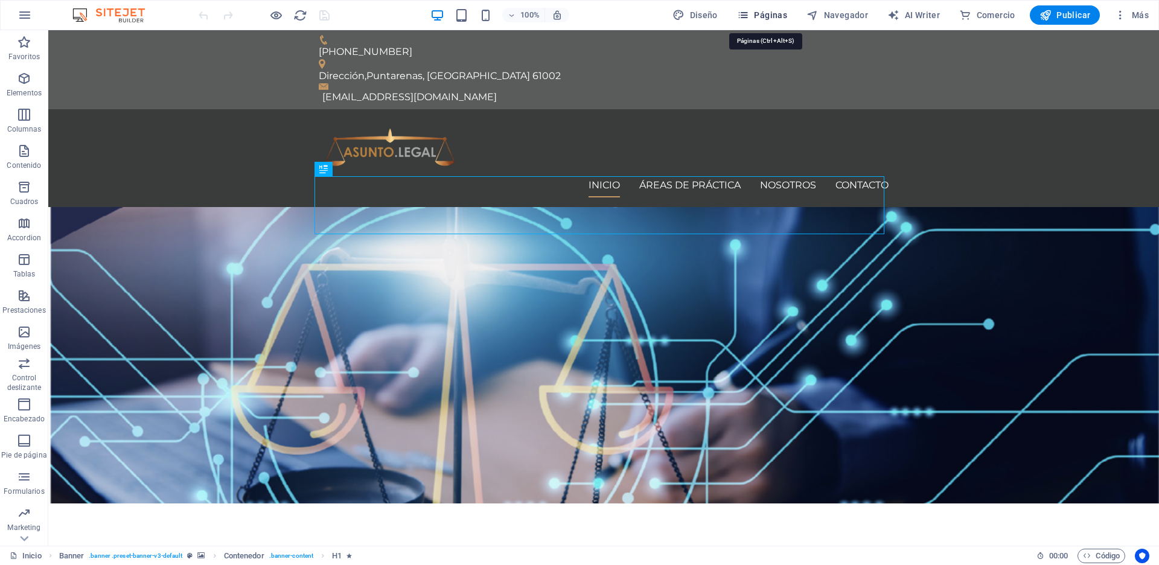
click at [761, 13] on span "Páginas" at bounding box center [762, 15] width 50 height 12
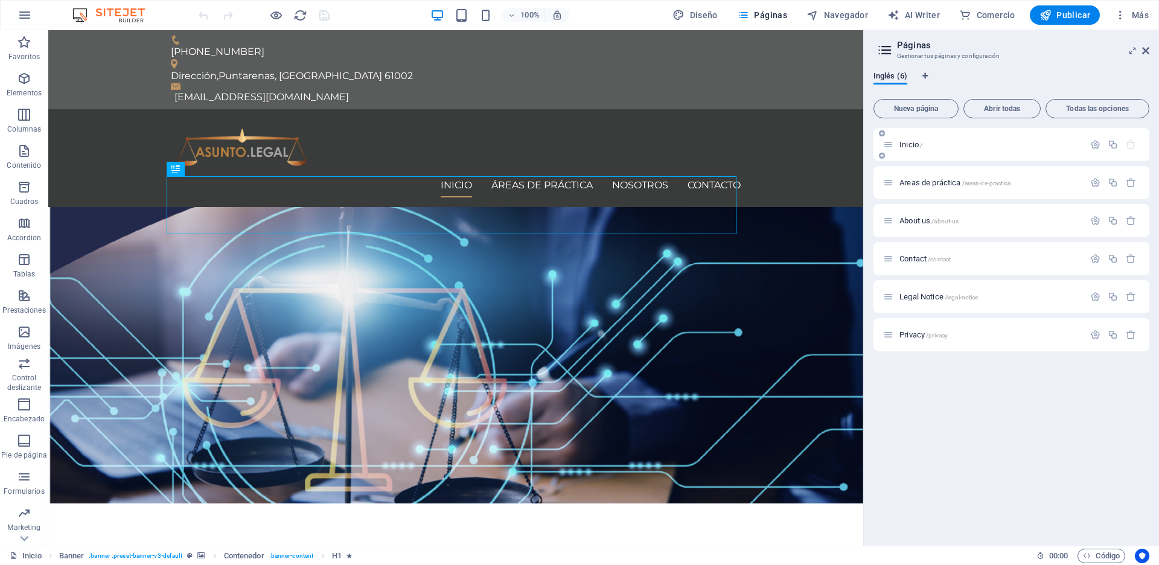
click at [919, 142] on span "Inicio /" at bounding box center [911, 144] width 23 height 9
click at [1091, 142] on icon "button" at bounding box center [1096, 144] width 10 height 10
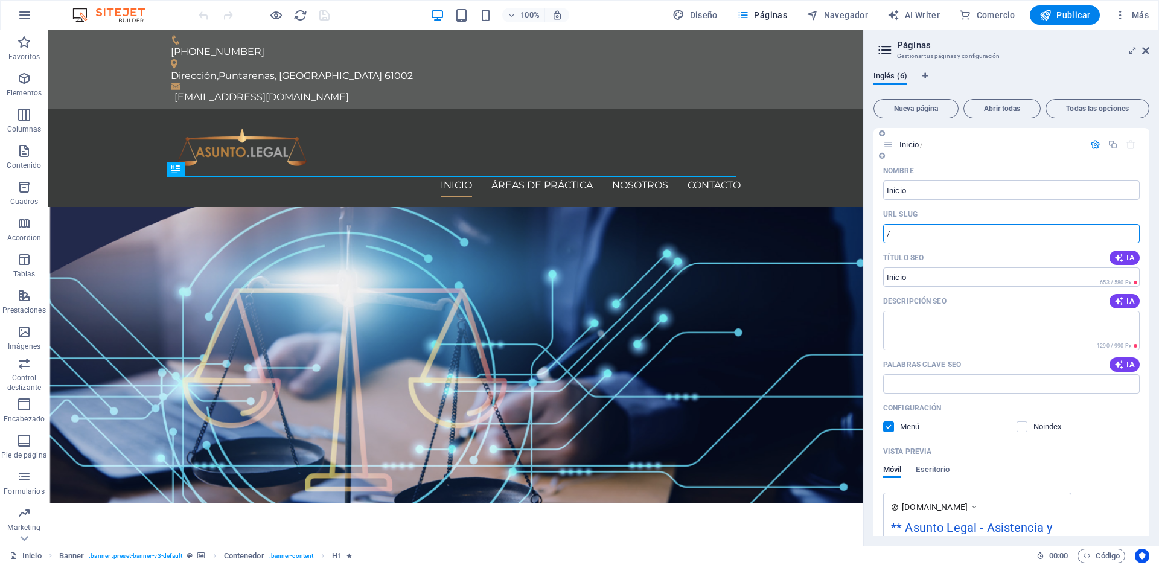
click at [943, 232] on input "/" at bounding box center [1011, 233] width 257 height 19
click at [1123, 256] on span "IA" at bounding box center [1125, 258] width 21 height 10
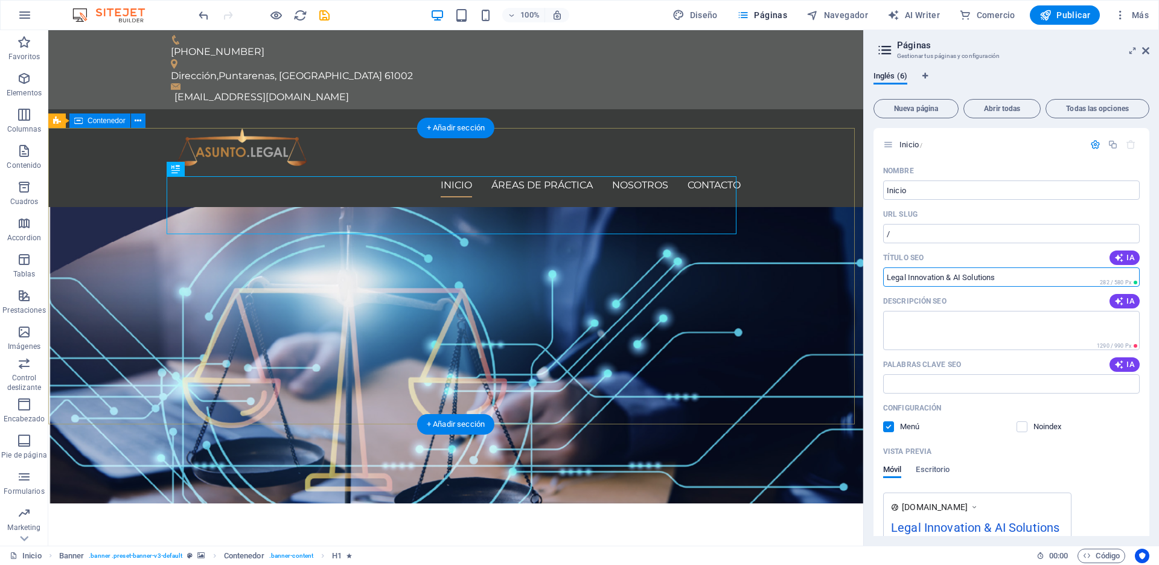
drag, startPoint x: 1053, startPoint y: 304, endPoint x: 846, endPoint y: 272, distance: 209.0
click at [1007, 278] on input "Legal Innovation & AI Solutions" at bounding box center [1011, 277] width 257 height 19
click at [941, 279] on input "Legal Innovation & AI Solutions" at bounding box center [1011, 277] width 257 height 19
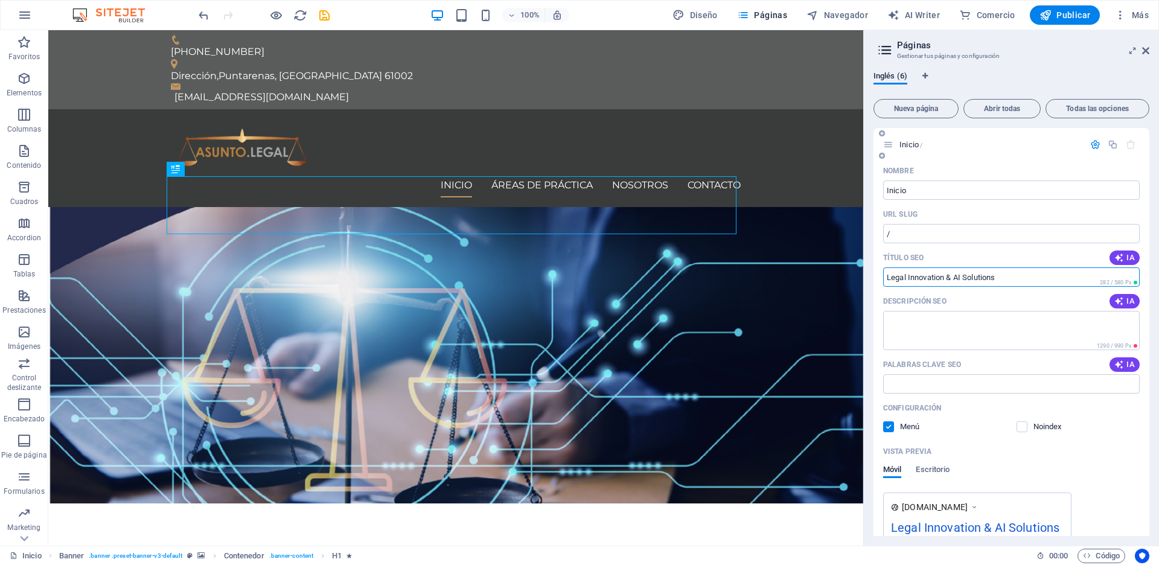
click at [941, 279] on input "Legal Innovation & AI Solutions" at bounding box center [1011, 277] width 257 height 19
paste input "Innovación legal y soluciones de inteligencia artificial"
type input "Innovación legal y soluciones de inteligencia artificial"
click at [1129, 304] on span "IA" at bounding box center [1125, 302] width 21 height 10
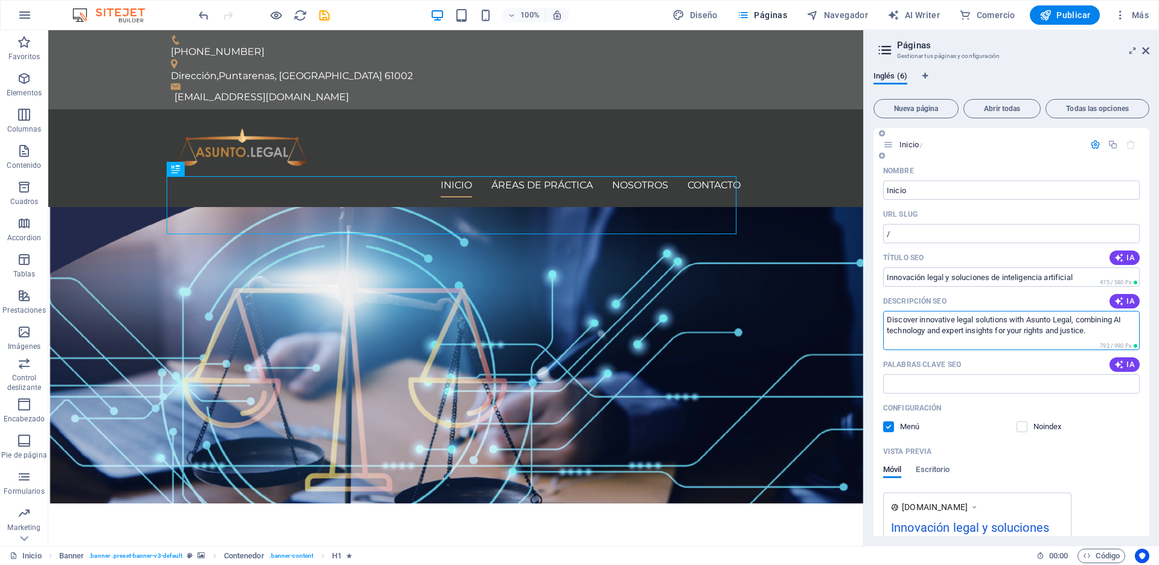
click at [986, 326] on textarea "Discover innovative legal solutions with Asunto Legal, combining AI technology …" at bounding box center [1011, 330] width 257 height 39
click at [1004, 327] on textarea "Discover innovative legal solutions with Asunto Legal, combining AI technology …" at bounding box center [1011, 330] width 257 height 39
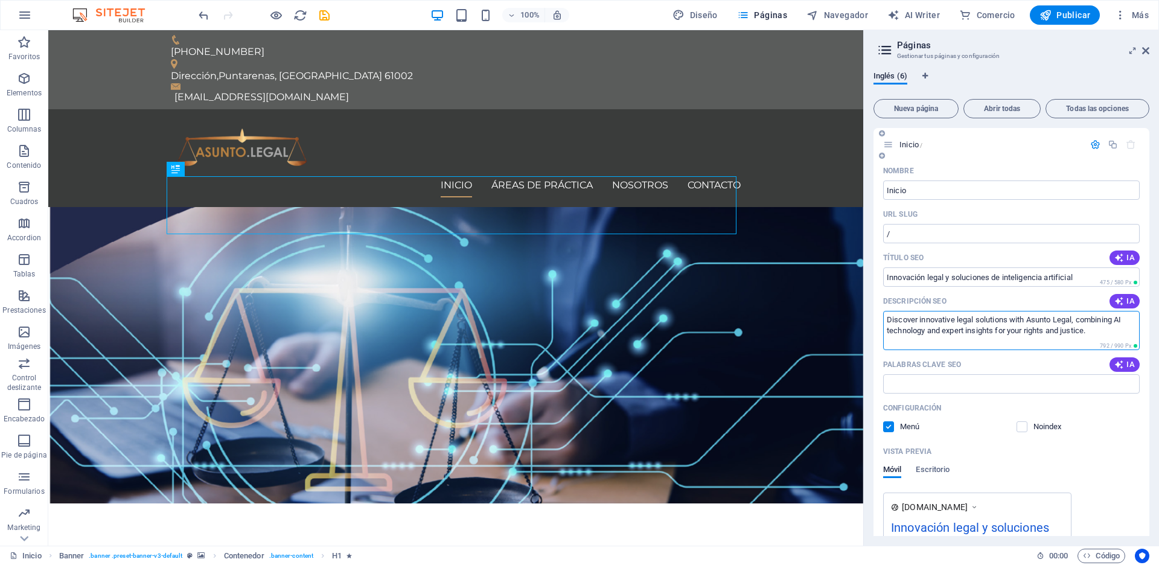
click at [1004, 327] on textarea "Discover innovative legal solutions with Asunto Legal, combining AI technology …" at bounding box center [1011, 330] width 257 height 39
paste textarea "escubra soluciones legales innovadoras con Asunto Legal, combinando tecnología …"
type textarea "Descubra soluciones legales innovadoras con Asunto Legal, combinando tecnología…"
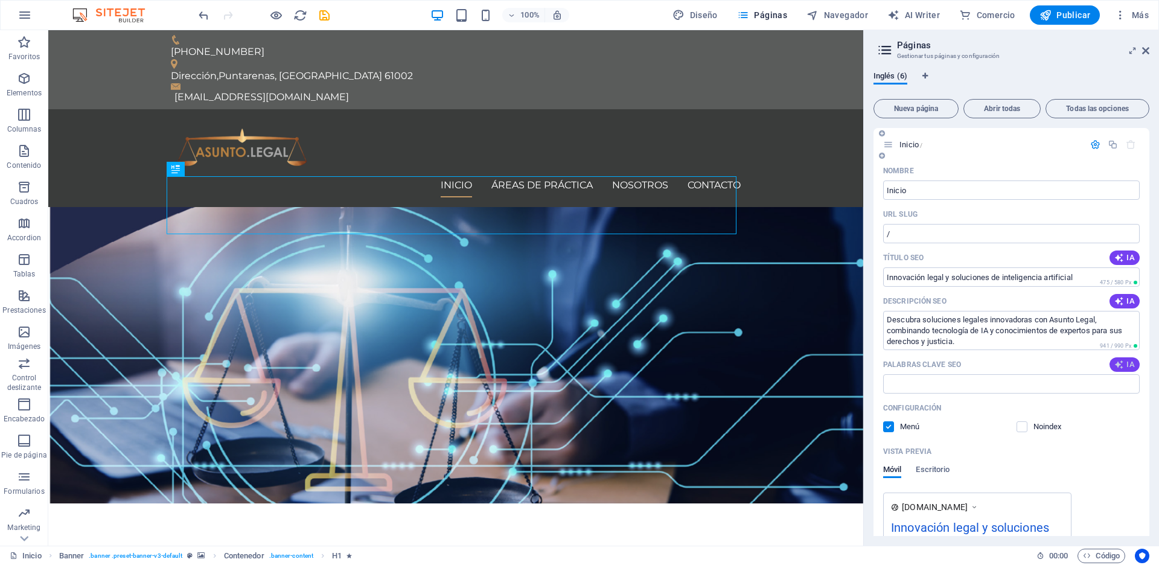
click at [1121, 367] on icon "button" at bounding box center [1120, 365] width 10 height 10
click at [1028, 383] on input "legal services, Puntarenas lawyers, personal injury claims, online legal assist…" at bounding box center [1011, 383] width 257 height 19
click at [969, 380] on input "legal services, Puntarenas lawyers, personal injury claims, online legal assist…" at bounding box center [1011, 383] width 257 height 19
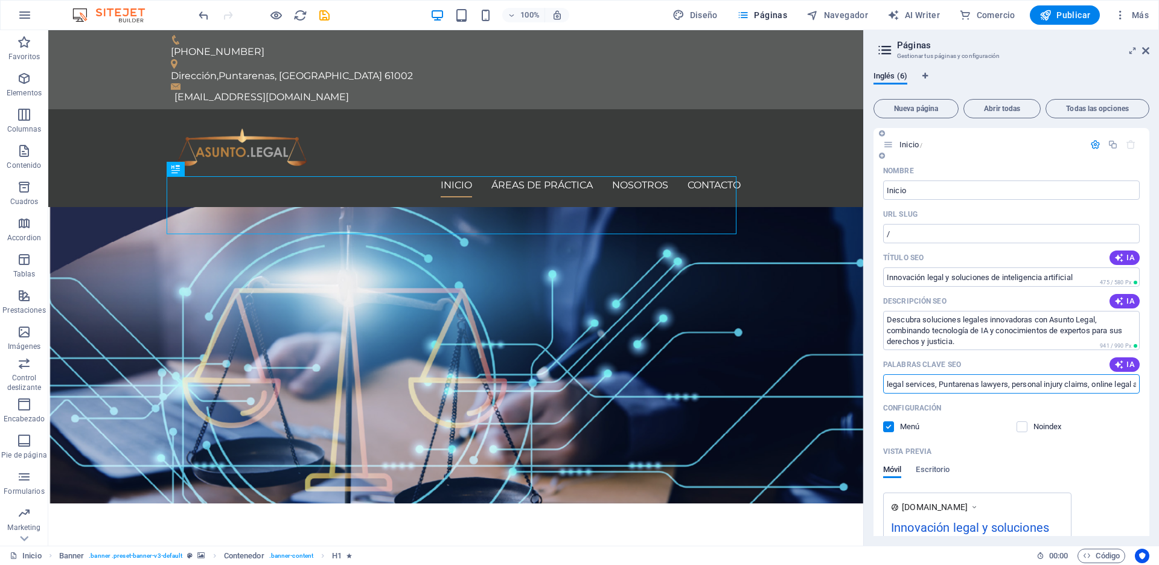
click at [969, 380] on input "legal services, Puntarenas lawyers, personal injury claims, online legal assist…" at bounding box center [1011, 383] width 257 height 19
paste input "servicios legales, abogados de Puntarenas, reclamos por lesiones personales, as…"
type input "servicios legales, abogados de Puntarenas, reclamos por lesiones personales, as…"
click at [1065, 14] on span "Publicar" at bounding box center [1065, 15] width 51 height 12
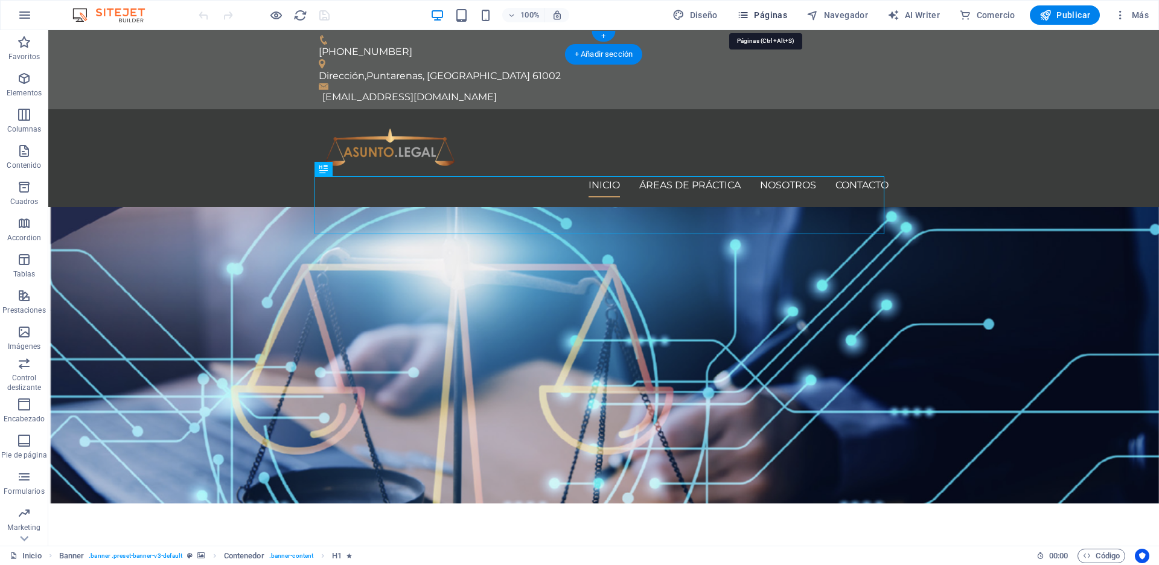
click at [760, 12] on span "Páginas" at bounding box center [762, 15] width 50 height 12
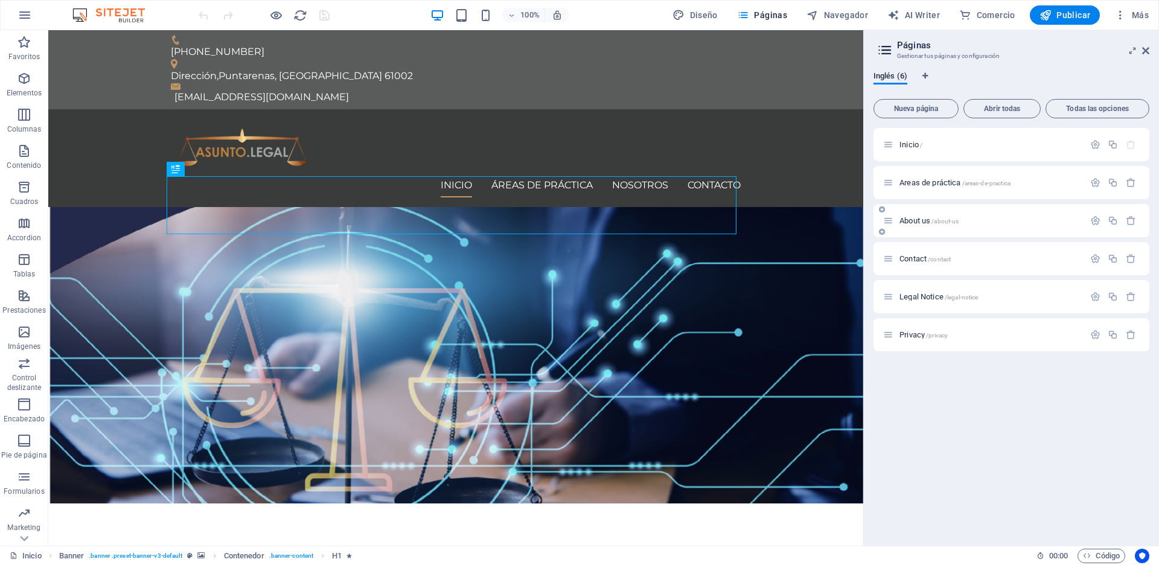
click at [921, 219] on span "About us /about-us" at bounding box center [929, 220] width 59 height 9
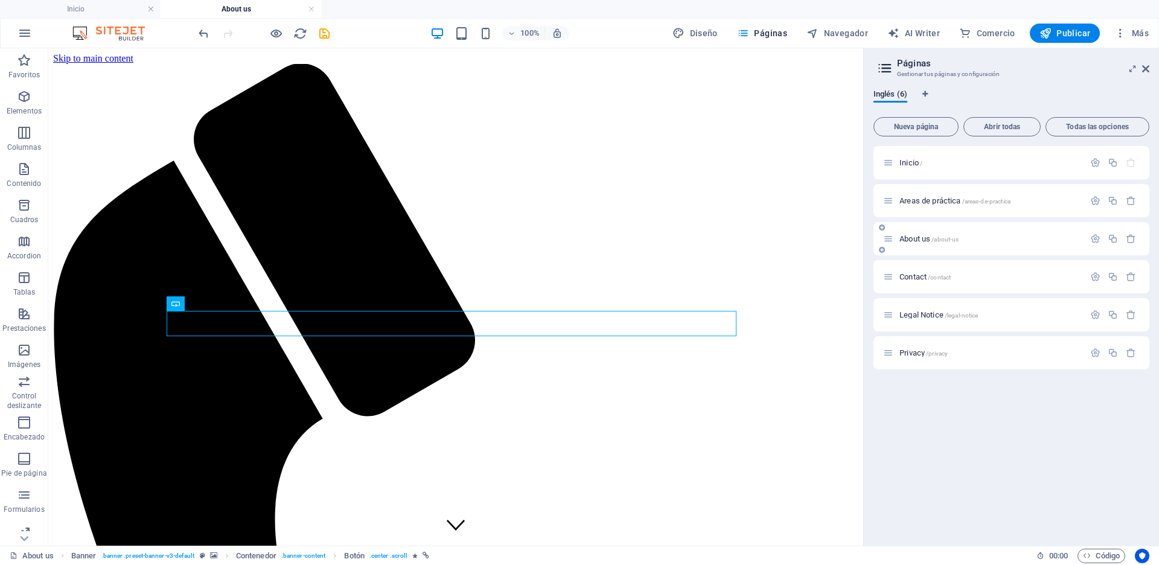
click at [934, 240] on span "/about-us" at bounding box center [945, 239] width 27 height 7
click at [1097, 236] on icon "button" at bounding box center [1096, 239] width 10 height 10
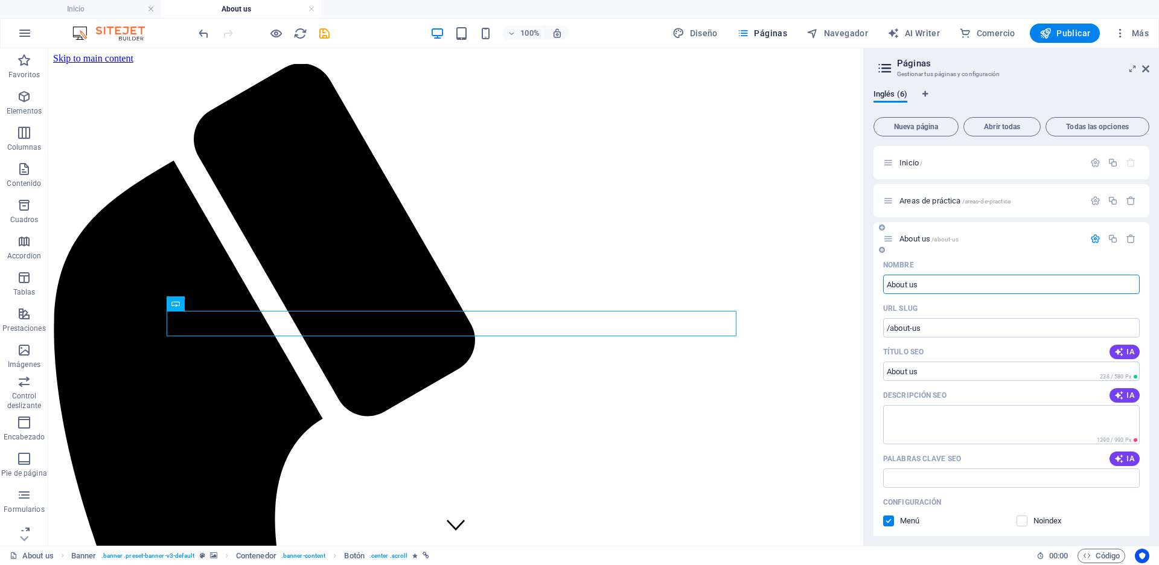
click at [960, 278] on input "About us" at bounding box center [1011, 284] width 257 height 19
type input "C"
type input "/c"
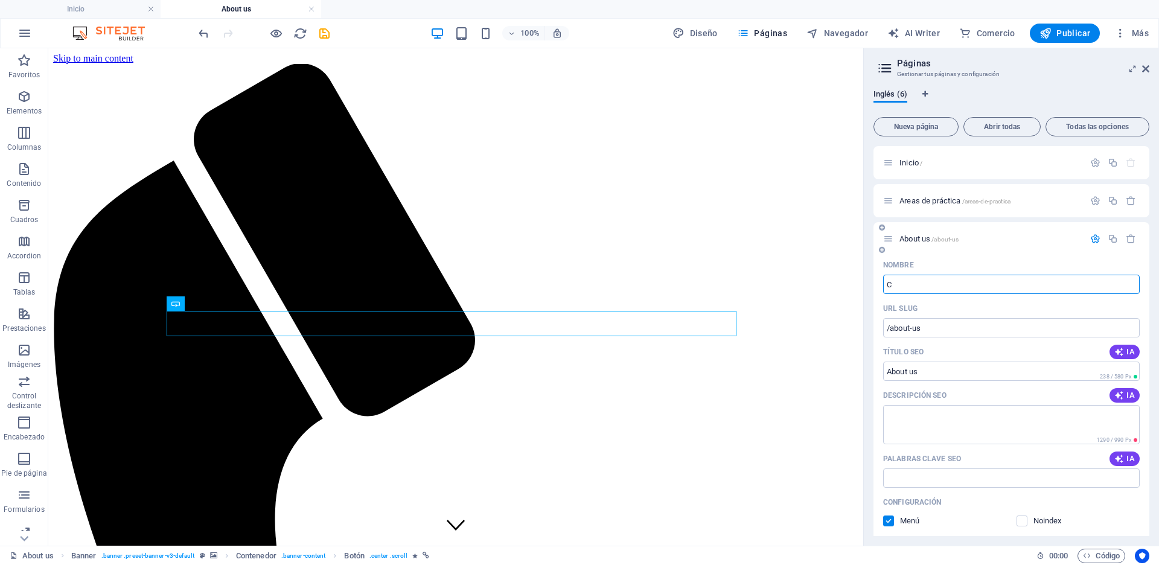
type input "C"
type input "Con"
type input "/con"
type input "Con"
type input "Cono"
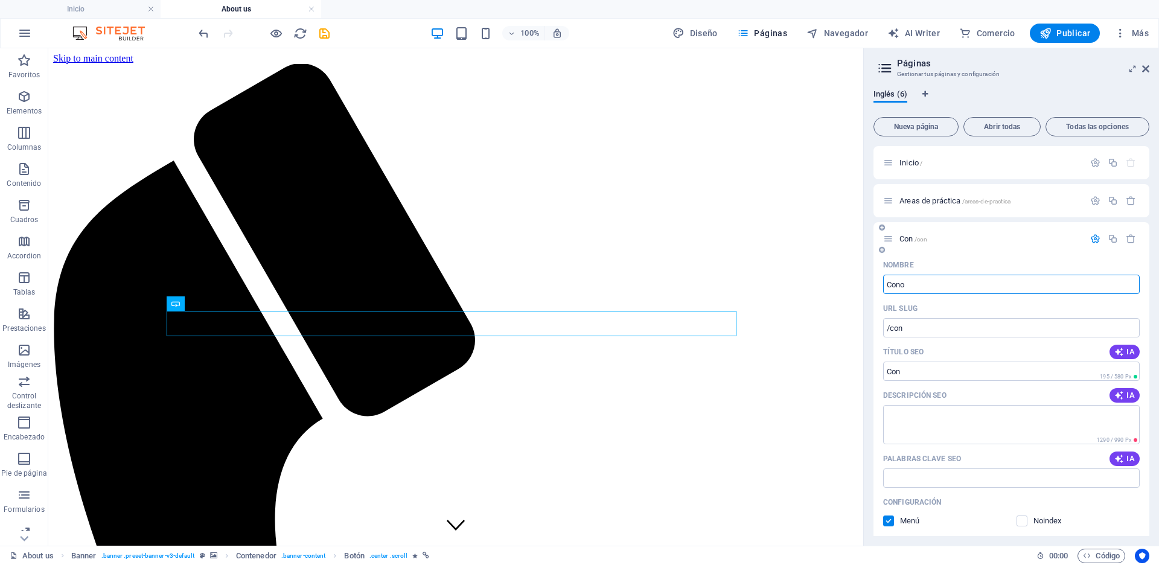
type input "/cono"
type input "Cono"
type input "Conó"
type input "Conócenos"
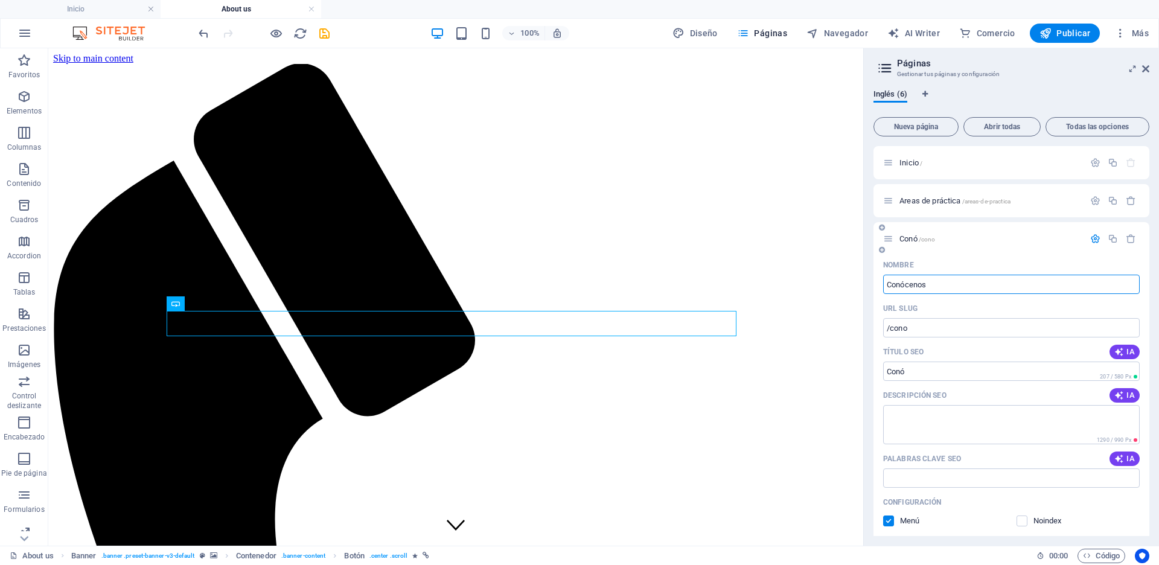
type input "/conocenos"
click at [1120, 346] on button "IA" at bounding box center [1125, 352] width 30 height 14
click at [1031, 371] on input "Legal Rights Protection Costa Rica" at bounding box center [1011, 371] width 257 height 19
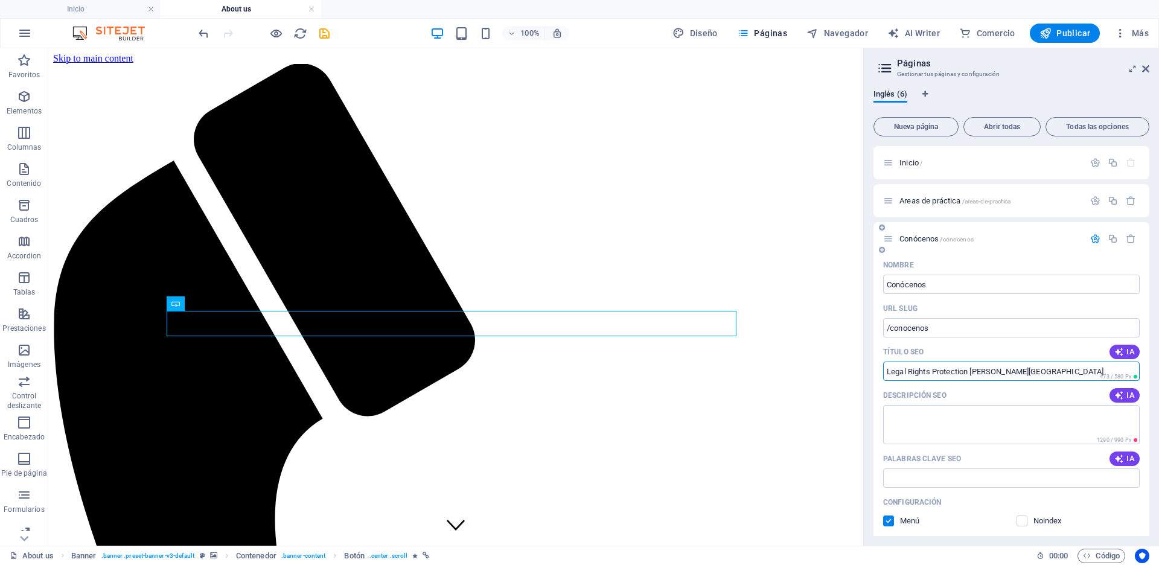
click at [1018, 373] on input "Legal Rights Protection Costa Rica" at bounding box center [1011, 371] width 257 height 19
paste input "Protección de Derechos Legales"
type input "Protección de Derechos Legales Costa Rica"
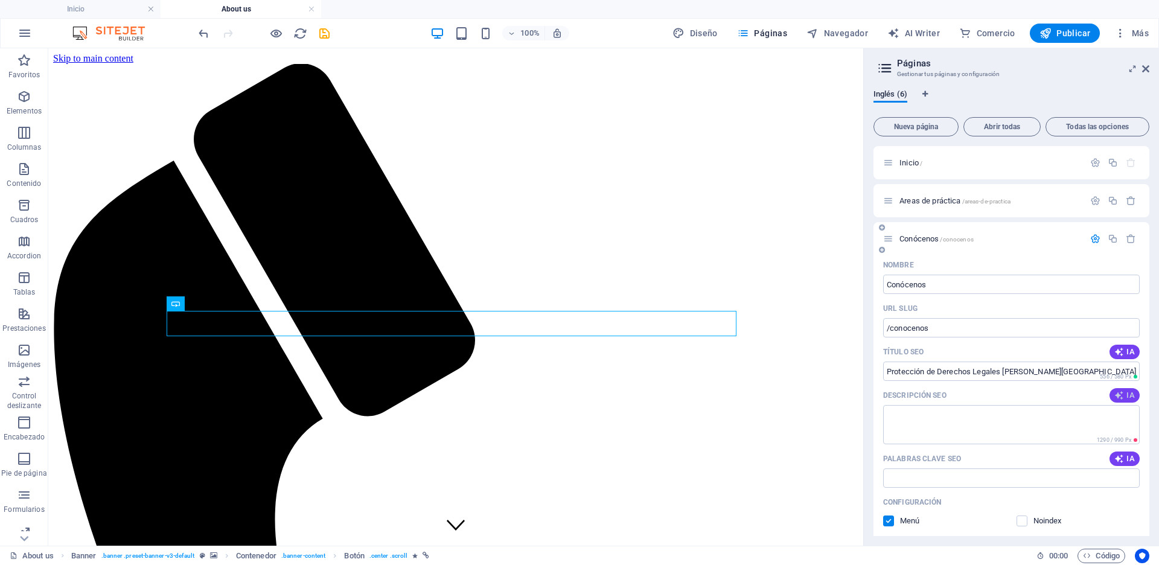
click at [1129, 397] on span "IA" at bounding box center [1125, 396] width 21 height 10
click at [946, 423] on textarea "Protect your rights with expert legal assistance in Puntarenas. Contact us for …" at bounding box center [1011, 424] width 257 height 39
click at [984, 415] on textarea "Protect your rights with expert legal assistance in Puntarenas. Contact us for …" at bounding box center [1011, 424] width 257 height 39
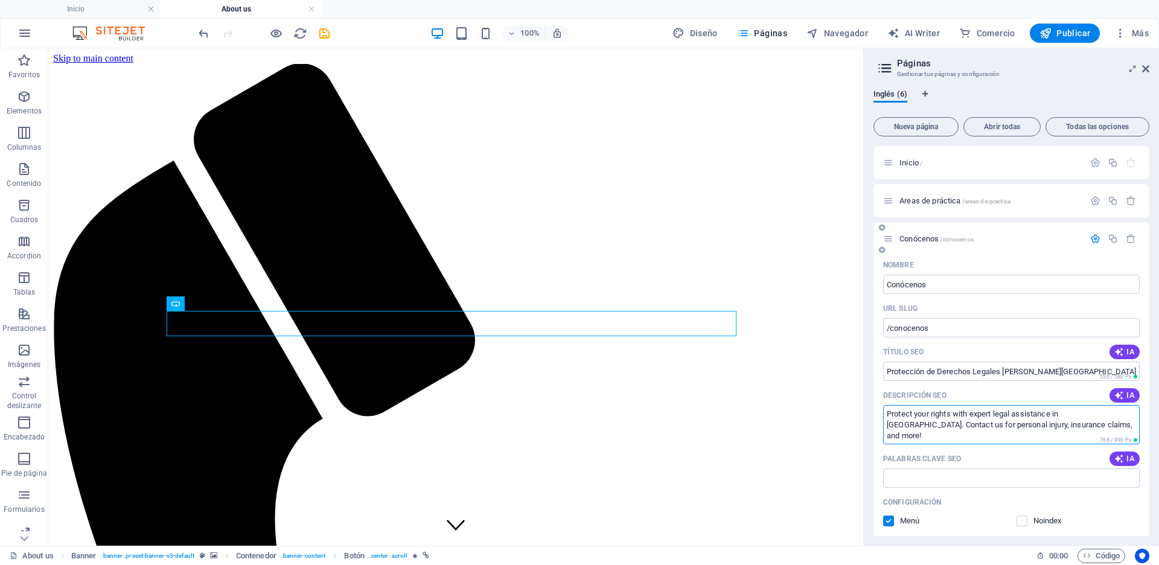
click at [984, 415] on textarea "Protect your rights with expert legal assistance in Puntarenas. Contact us for …" at bounding box center [1011, 424] width 257 height 39
paste textarea "ja sus derechos con asistencia legal experta en Puntarenas. ¡Contáctenos para l…"
type textarea "Proteja sus derechos con asistencia legal experta en Puntarenas. ¡Contáctenos p…"
click at [1124, 455] on span "IA" at bounding box center [1125, 459] width 21 height 10
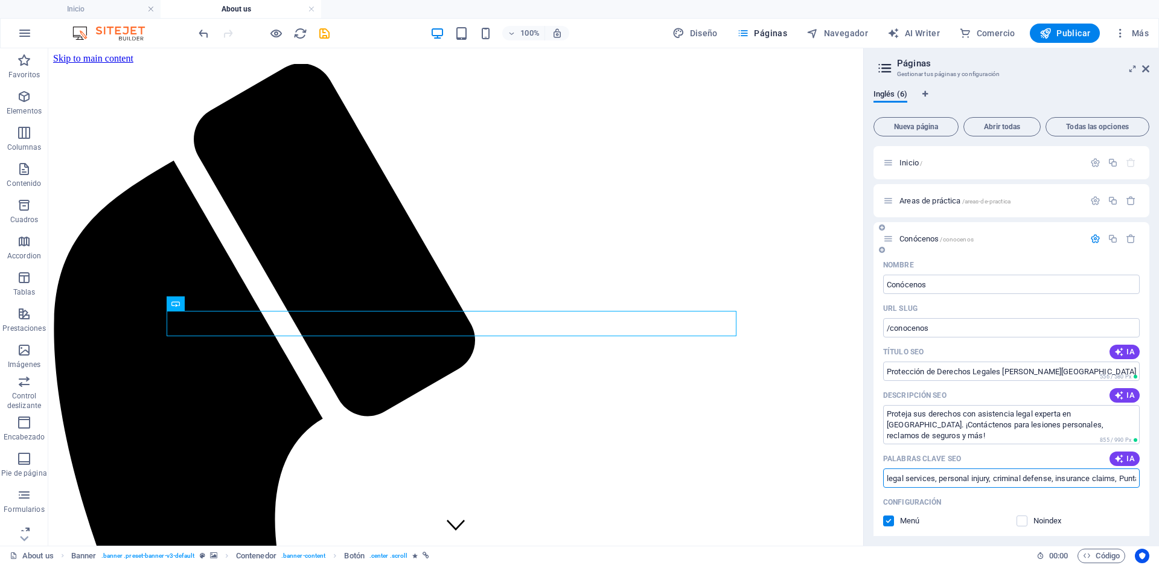
click at [969, 480] on input "legal services, personal injury, criminal defense, insurance claims, Puntarenas…" at bounding box center [1011, 478] width 257 height 19
click at [945, 475] on input "legal services, personal injury, criminal defense, insurance claims, Puntarenas…" at bounding box center [1011, 478] width 257 height 19
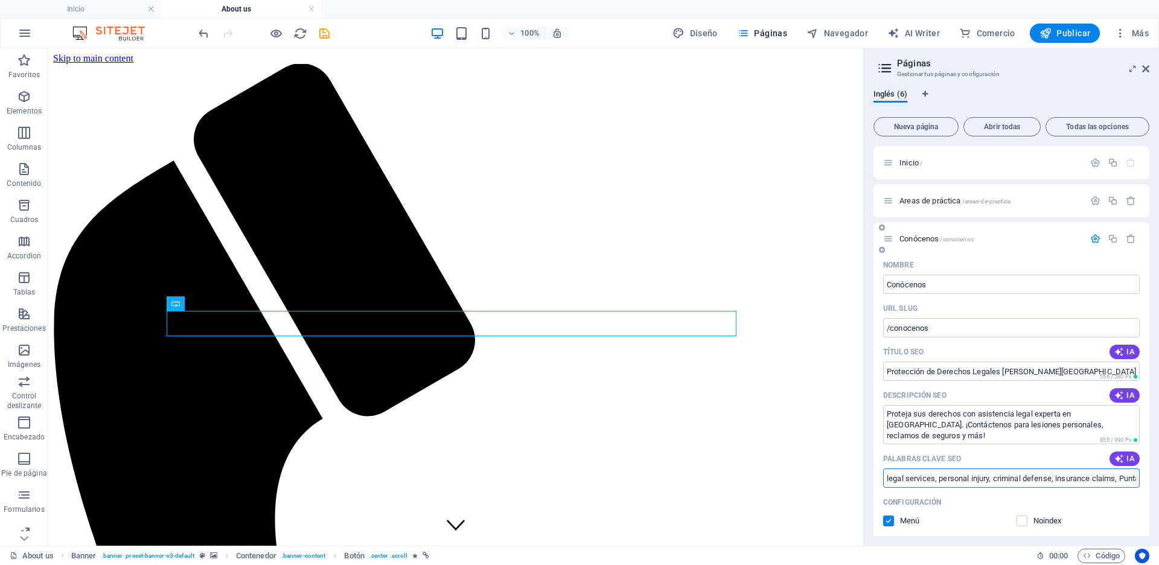
click at [945, 475] on input "legal services, personal injury, criminal defense, insurance claims, Puntarenas…" at bounding box center [1011, 478] width 257 height 19
paste input "Servicios legales, lesiones personales, defensa penal, reclamaciones de seguros…"
type input "Servicios legales, lesiones personales, defensa penal, reclamaciones de seguros…"
click at [1068, 37] on span "Publicar" at bounding box center [1065, 33] width 51 height 12
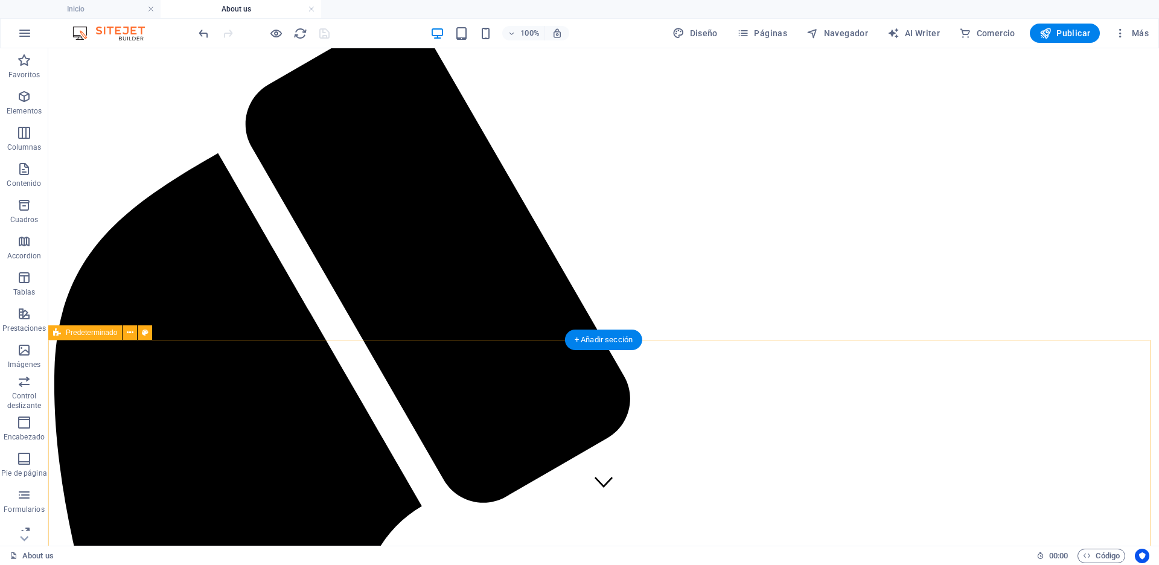
scroll to position [50, 0]
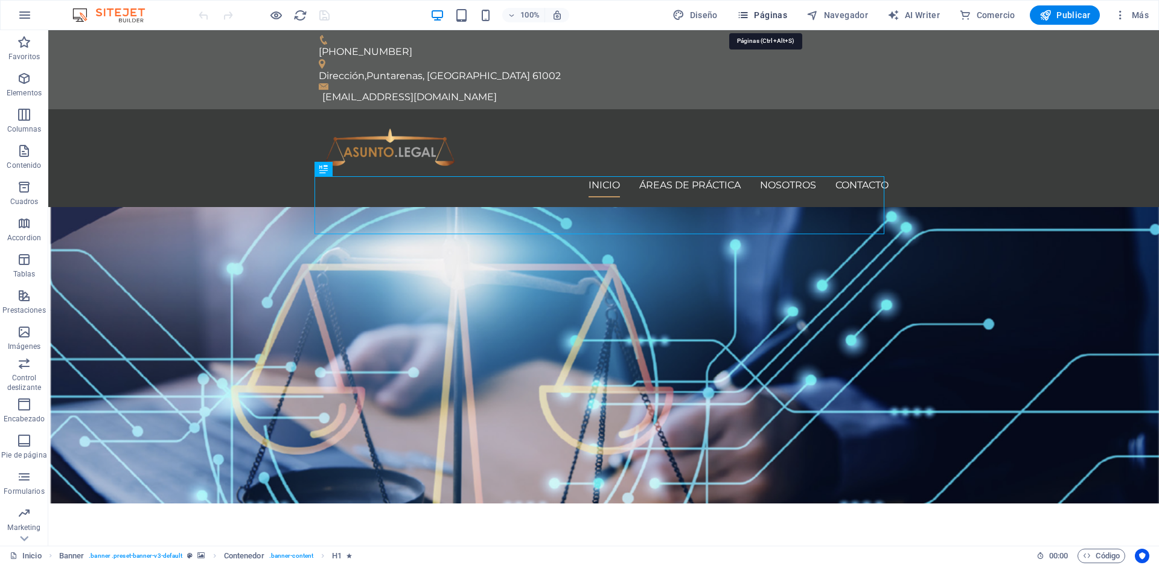
click at [777, 19] on span "Páginas" at bounding box center [762, 15] width 50 height 12
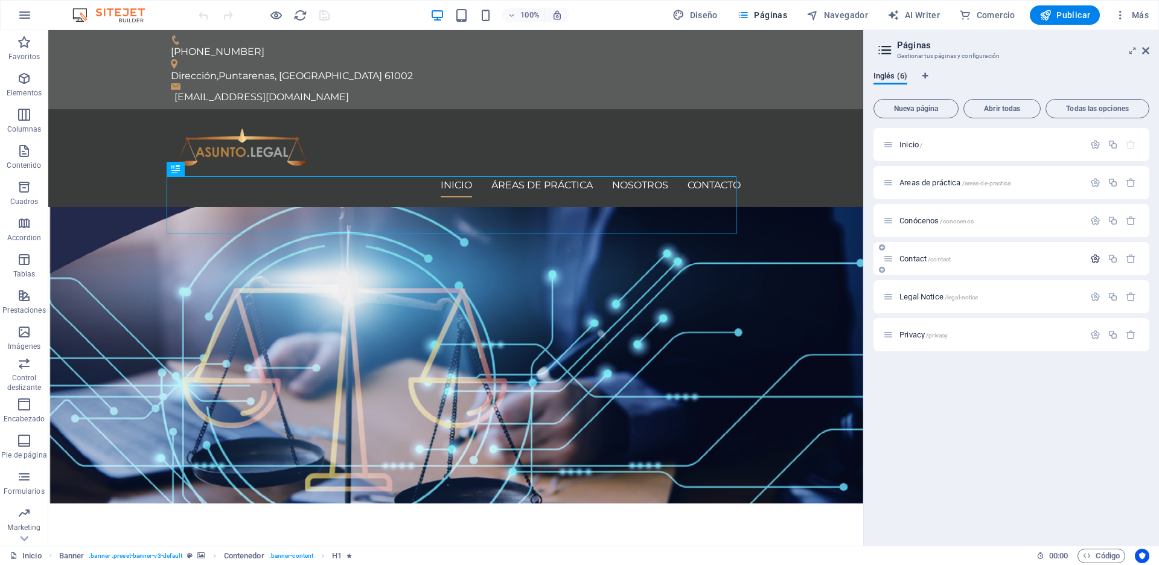
click at [1095, 255] on icon "button" at bounding box center [1096, 259] width 10 height 10
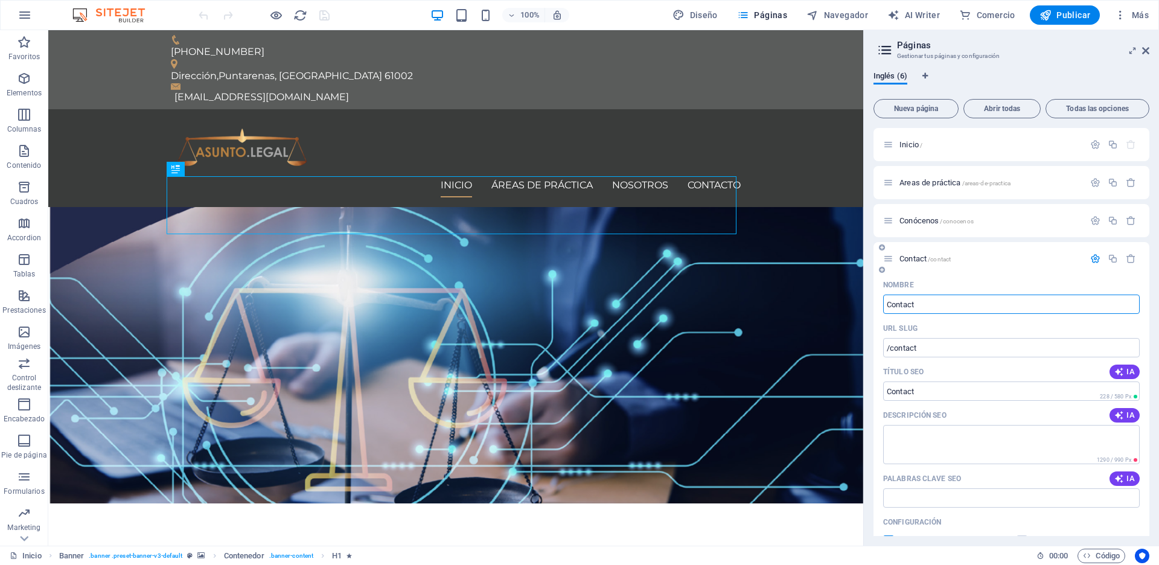
click at [945, 300] on input "Contact" at bounding box center [1011, 304] width 257 height 19
type input "Con"
type input "/con"
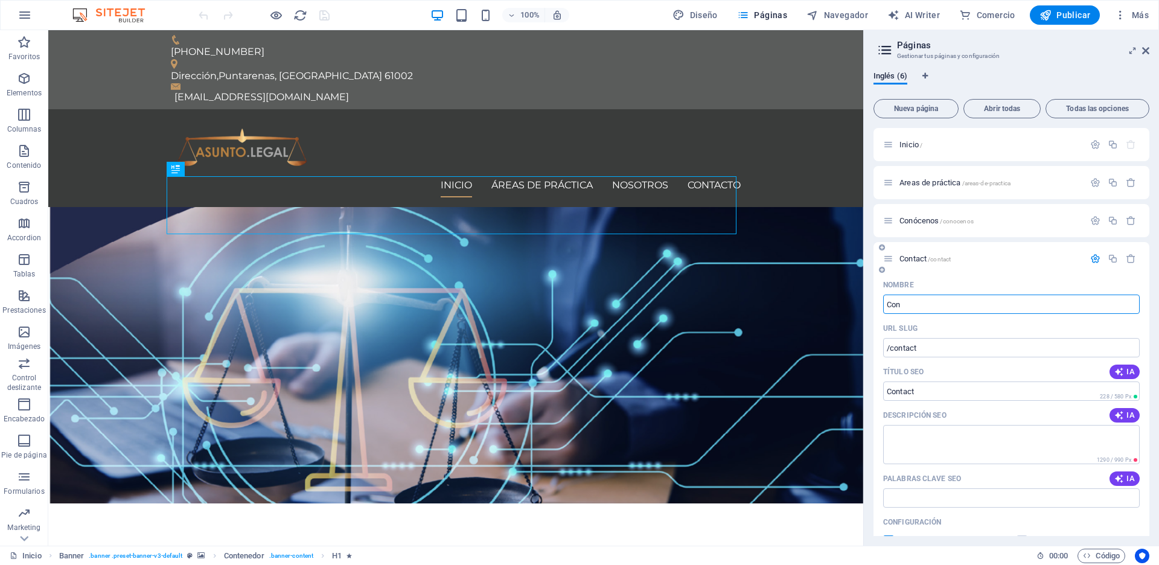
type input "Con"
type input "Contacto"
type input "/contacto"
click at [1119, 376] on icon "button" at bounding box center [1120, 372] width 10 height 10
type input "Legal Services in Puntarenas"
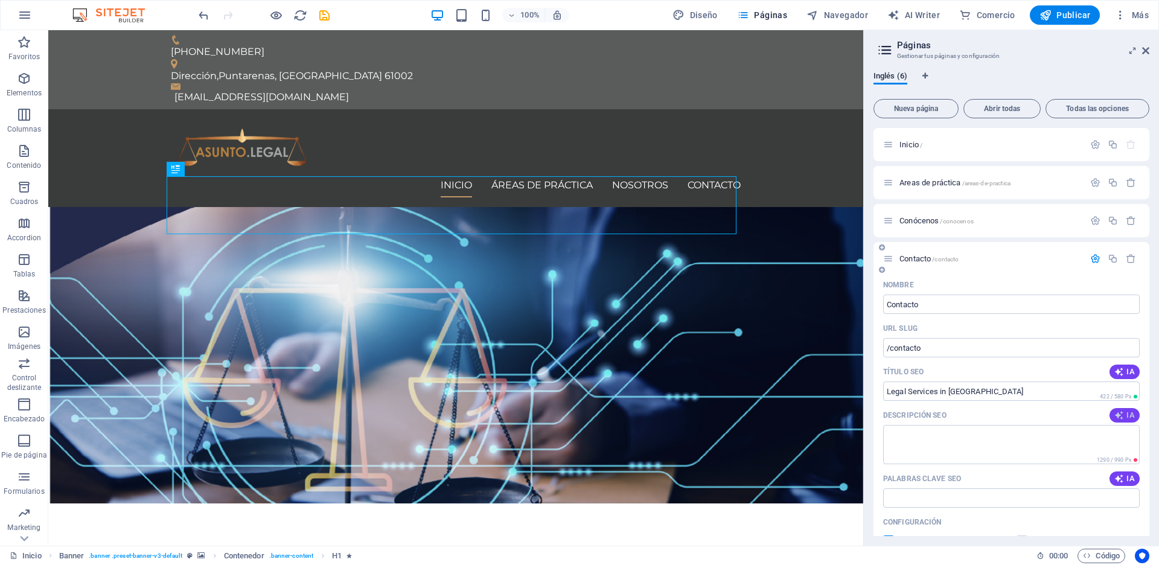
click at [1124, 414] on span "IA" at bounding box center [1125, 416] width 21 height 10
type textarea "Get expert legal support in Puntarenas: Personal injury, insurance claims, crim…"
click at [1121, 477] on icon "button" at bounding box center [1120, 479] width 10 height 10
type input "Puntarenas lawyer, personal injury attorney, insurance claims assistance, crimi…"
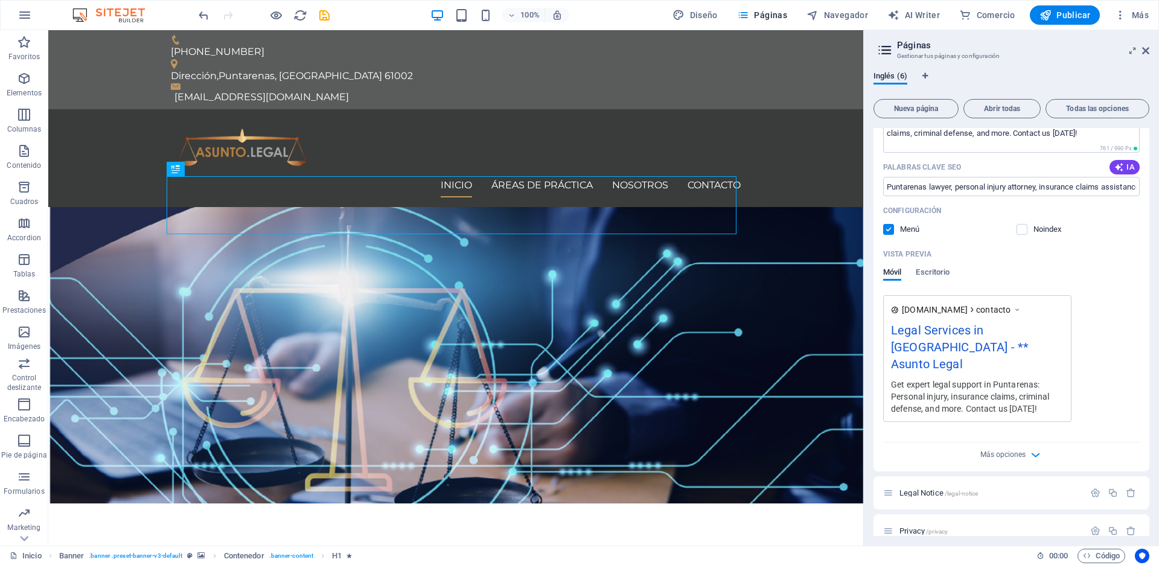
scroll to position [311, 0]
click at [1062, 16] on span "Publicar" at bounding box center [1065, 15] width 51 height 12
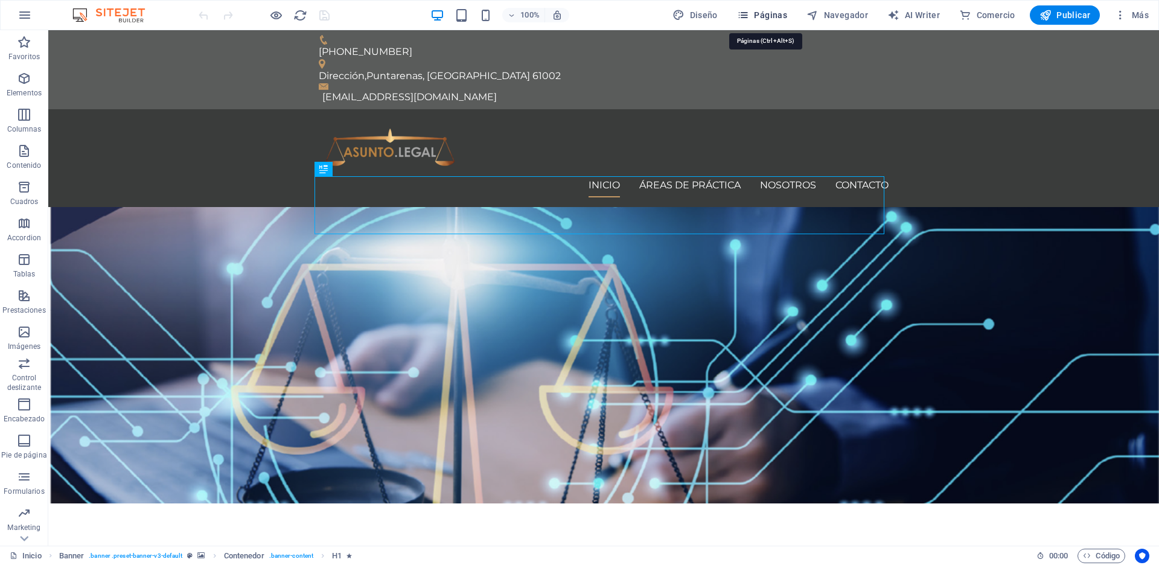
click at [777, 16] on span "Páginas" at bounding box center [762, 15] width 50 height 12
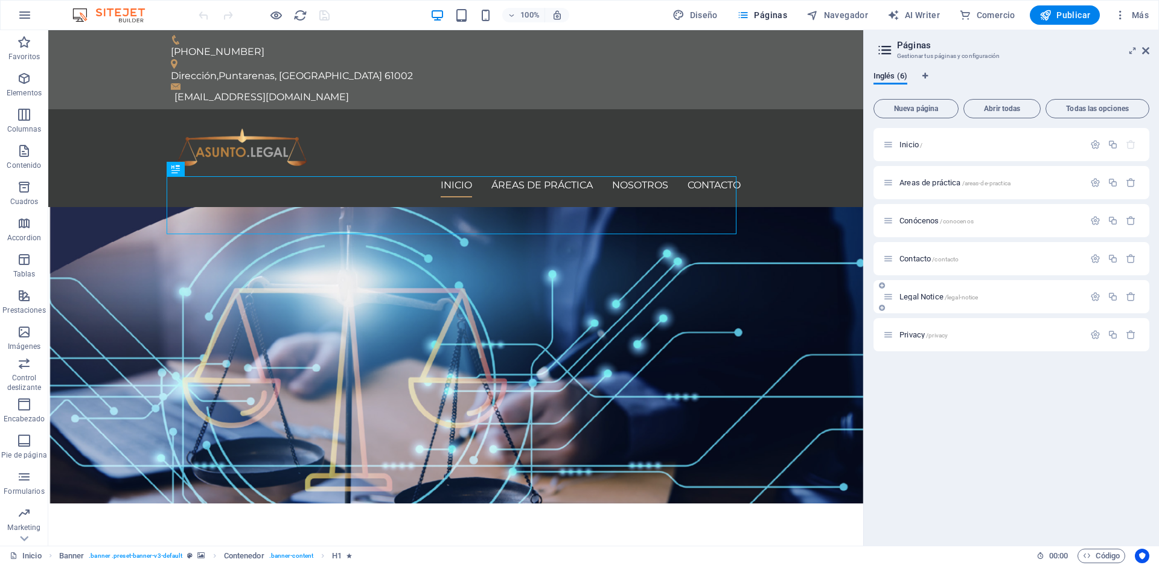
click at [926, 300] on span "Legal Notice /legal-notice" at bounding box center [939, 296] width 79 height 9
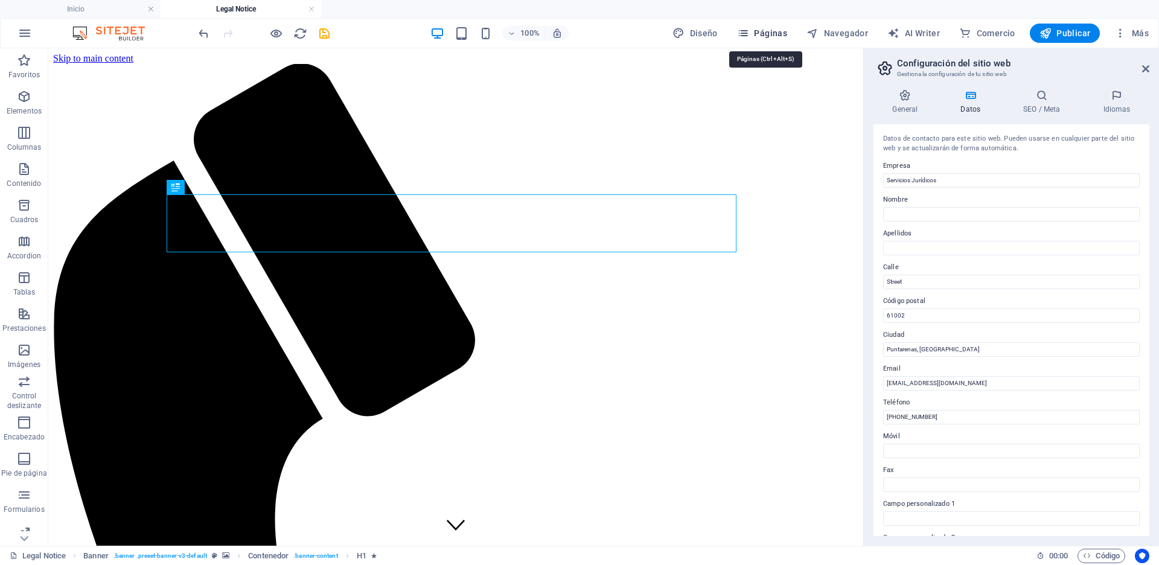
click at [771, 34] on span "Páginas" at bounding box center [762, 33] width 50 height 12
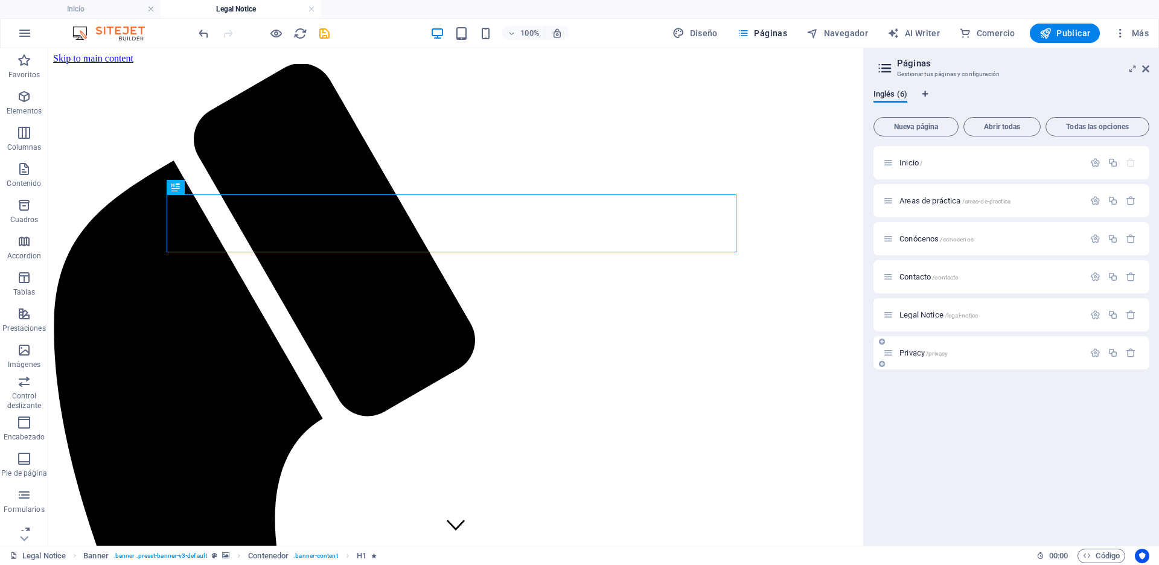
click at [909, 353] on span "Privacy /privacy" at bounding box center [924, 352] width 48 height 9
click at [1094, 351] on icon "button" at bounding box center [1096, 353] width 10 height 10
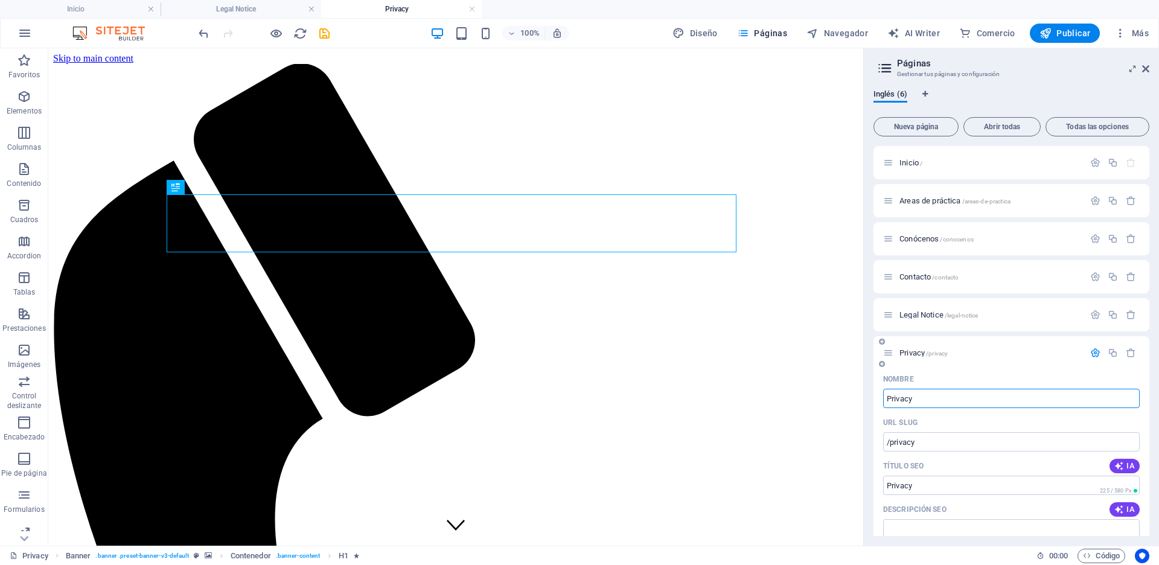
click at [976, 397] on input "Privacy" at bounding box center [1011, 398] width 257 height 19
type input "P"
type input "/p"
type input "P"
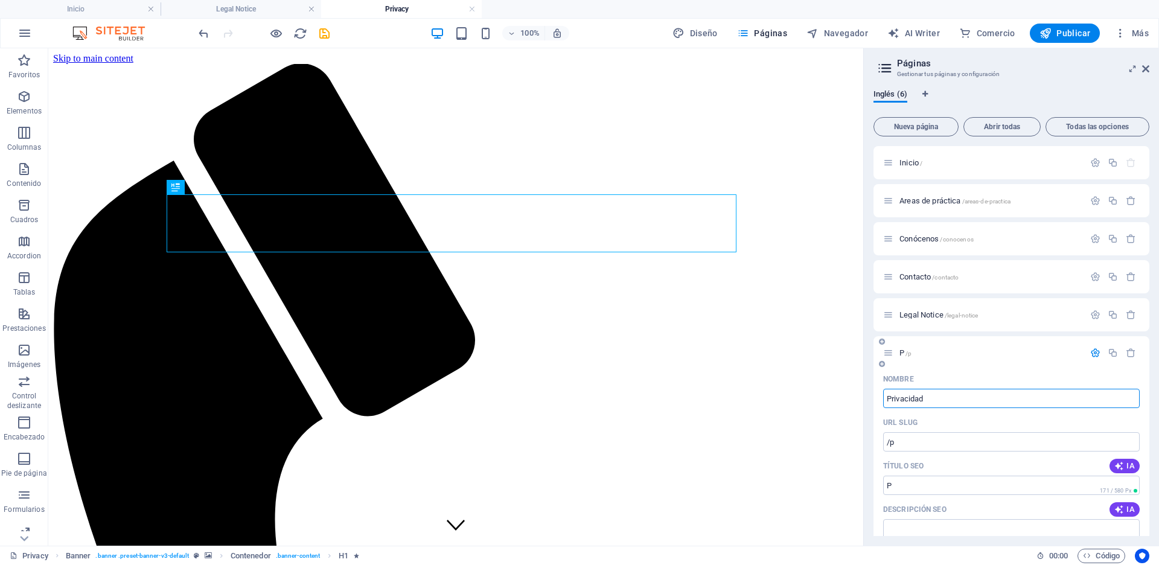
type input "Privacidad"
type input "/privacidad"
type input "Privacidad"
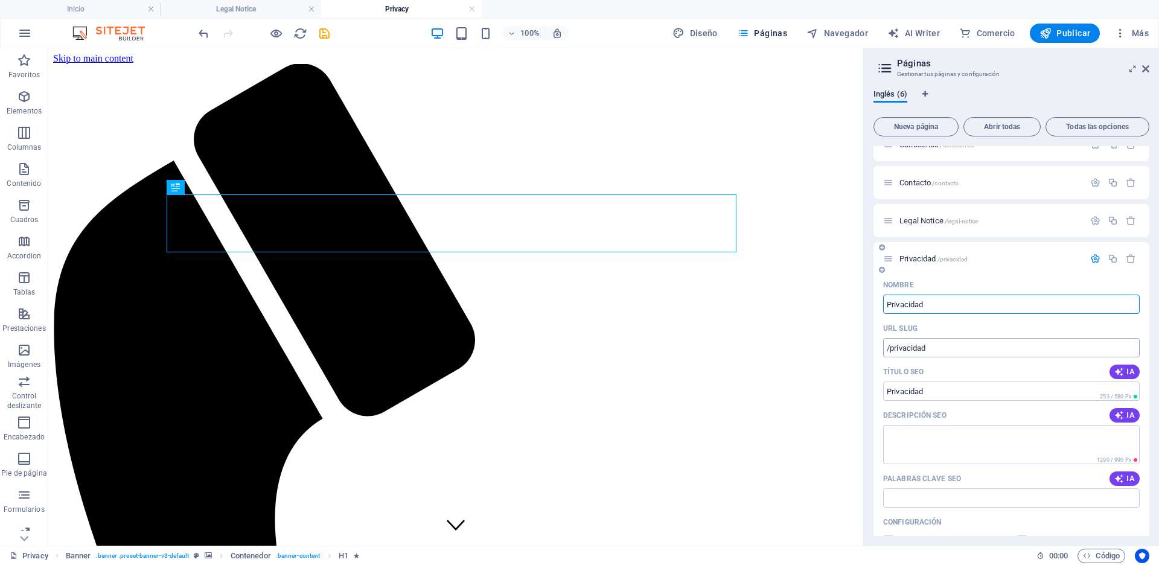
scroll to position [101, 0]
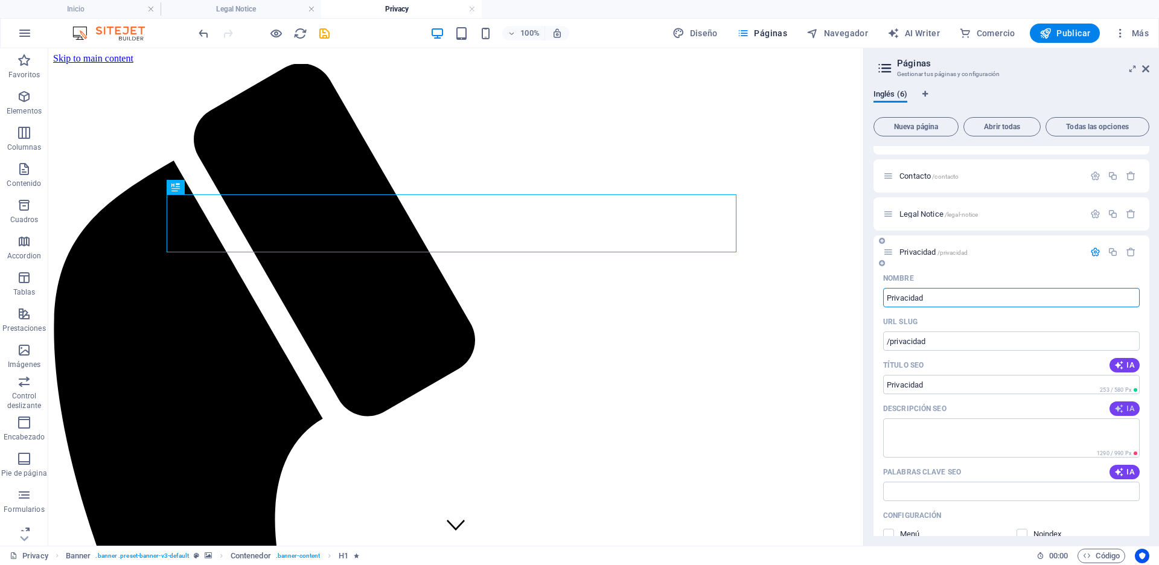
click at [1122, 408] on icon "button" at bounding box center [1120, 409] width 10 height 10
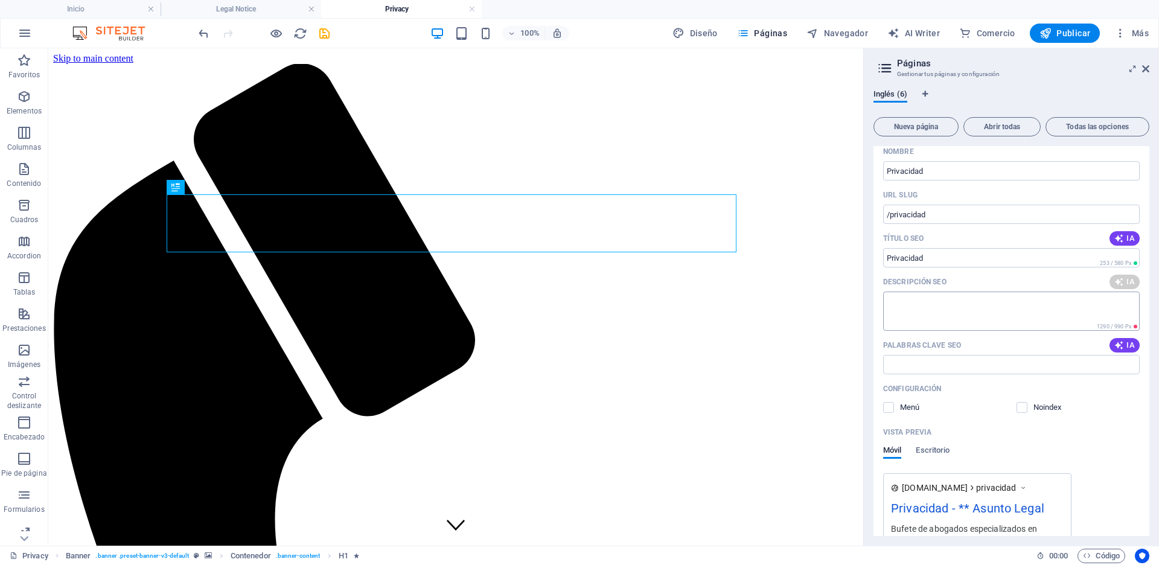
scroll to position [241, 0]
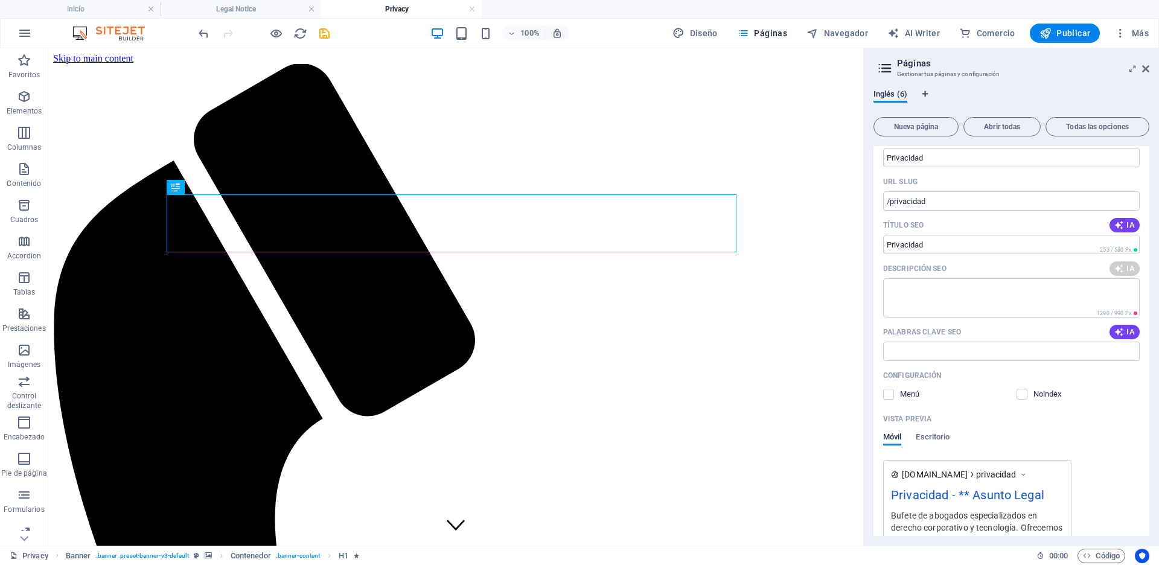
type textarea "Get expert legal services in personal injury, insurance claims, and more. Conta…"
click at [1121, 330] on icon "button" at bounding box center [1120, 332] width 10 height 10
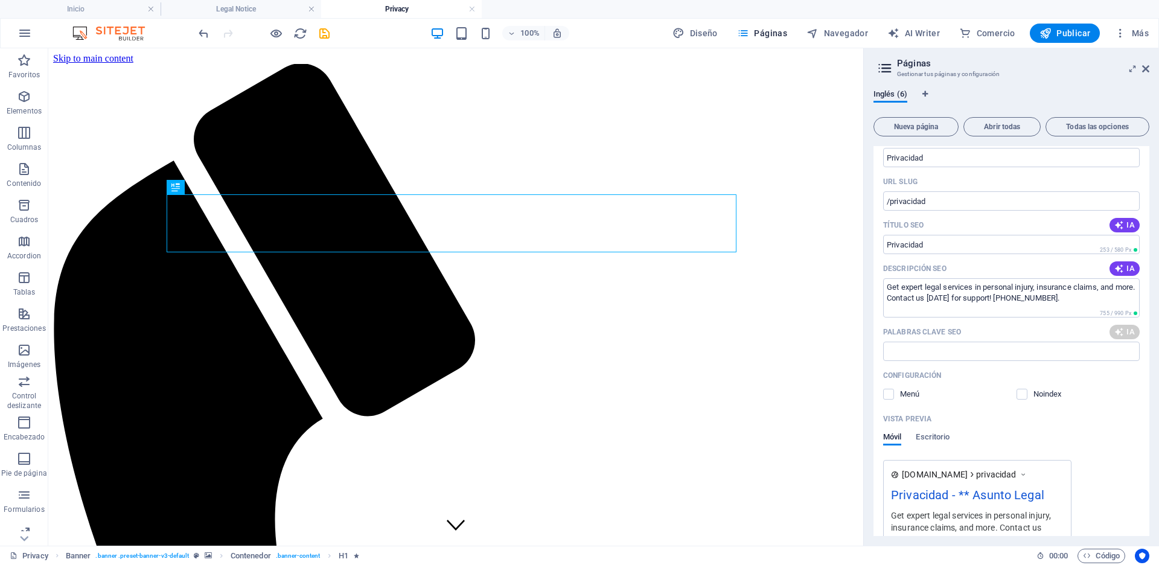
type input "personal injury lawyer, industrial injury claims, insurance claims assistance, …"
click at [887, 391] on label at bounding box center [888, 394] width 11 height 11
click at [0, 0] on input "checkbox" at bounding box center [0, 0] width 0 height 0
click at [890, 392] on label at bounding box center [888, 394] width 11 height 11
click at [0, 0] on input "checkbox" at bounding box center [0, 0] width 0 height 0
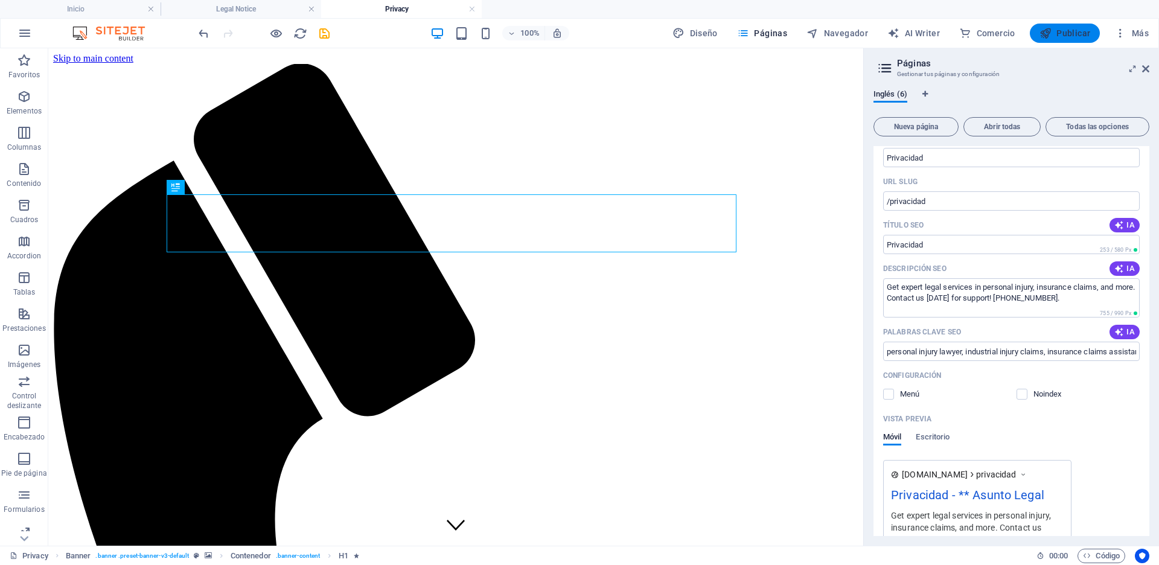
click at [1053, 31] on span "Publicar" at bounding box center [1065, 33] width 51 height 12
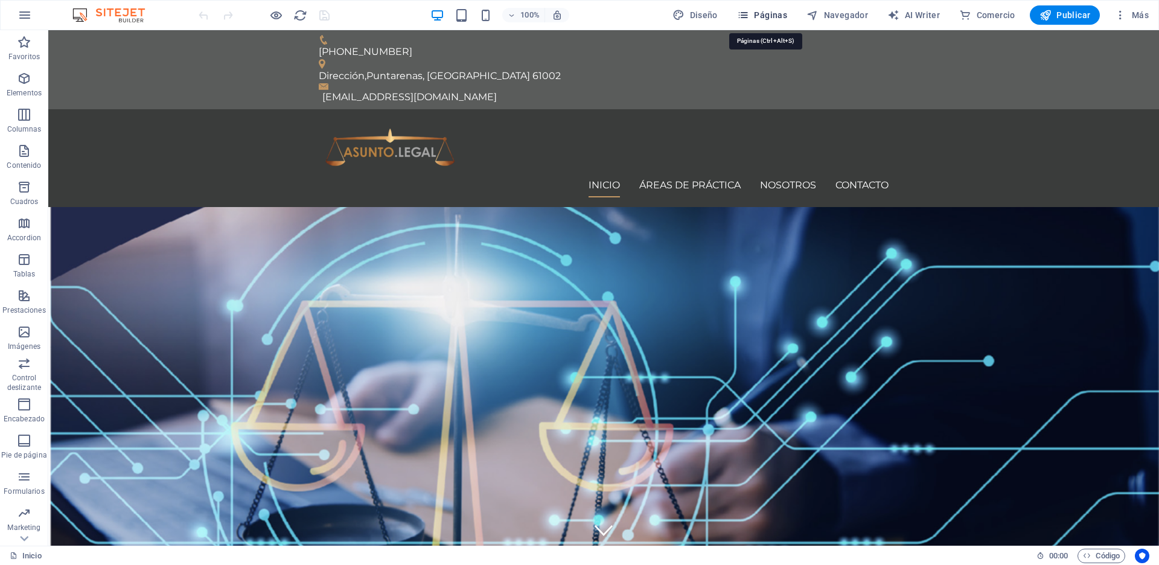
click at [771, 10] on span "Páginas" at bounding box center [762, 15] width 50 height 12
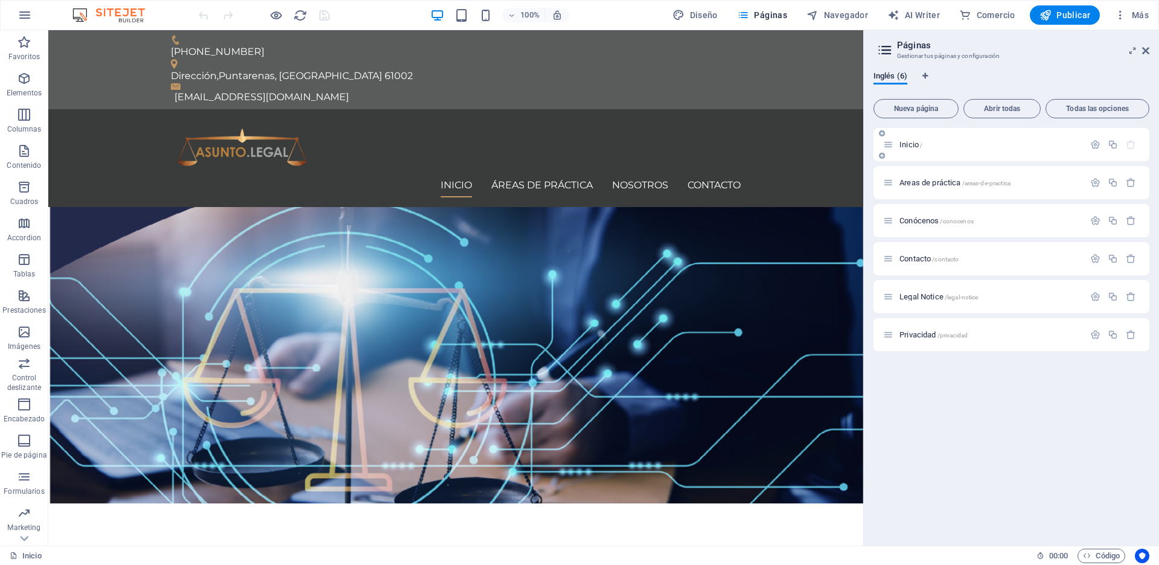
click at [941, 146] on p "Inicio /" at bounding box center [990, 145] width 181 height 8
click at [775, 14] on span "Páginas" at bounding box center [762, 15] width 50 height 12
click at [1095, 142] on icon "button" at bounding box center [1096, 144] width 10 height 10
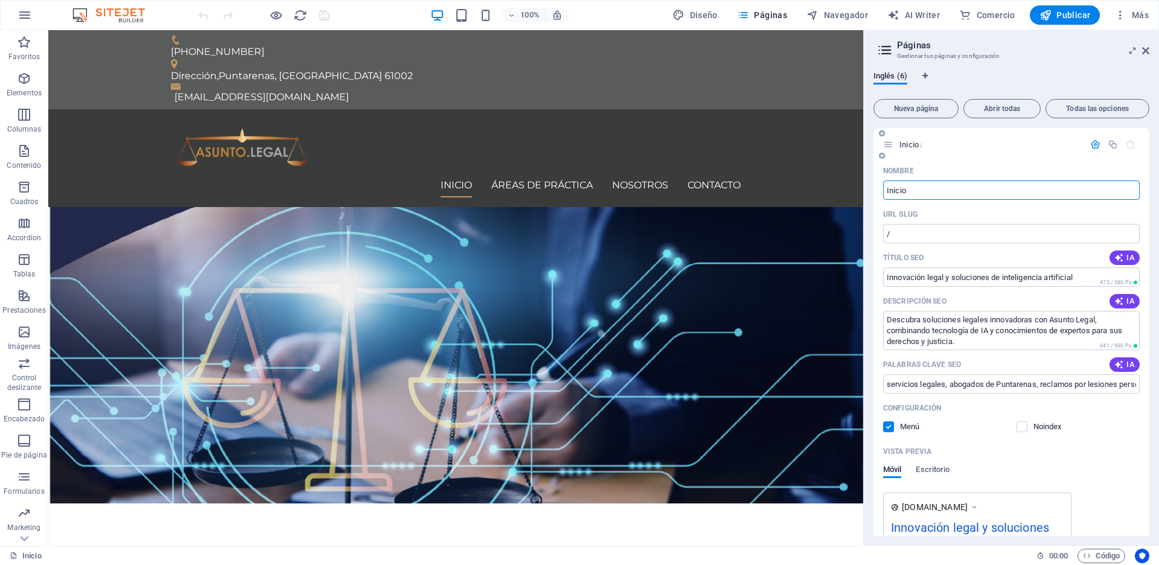
click at [960, 194] on input "Inicio" at bounding box center [1011, 190] width 257 height 19
type input "Home"
click at [1067, 13] on span "Publicar" at bounding box center [1065, 15] width 51 height 12
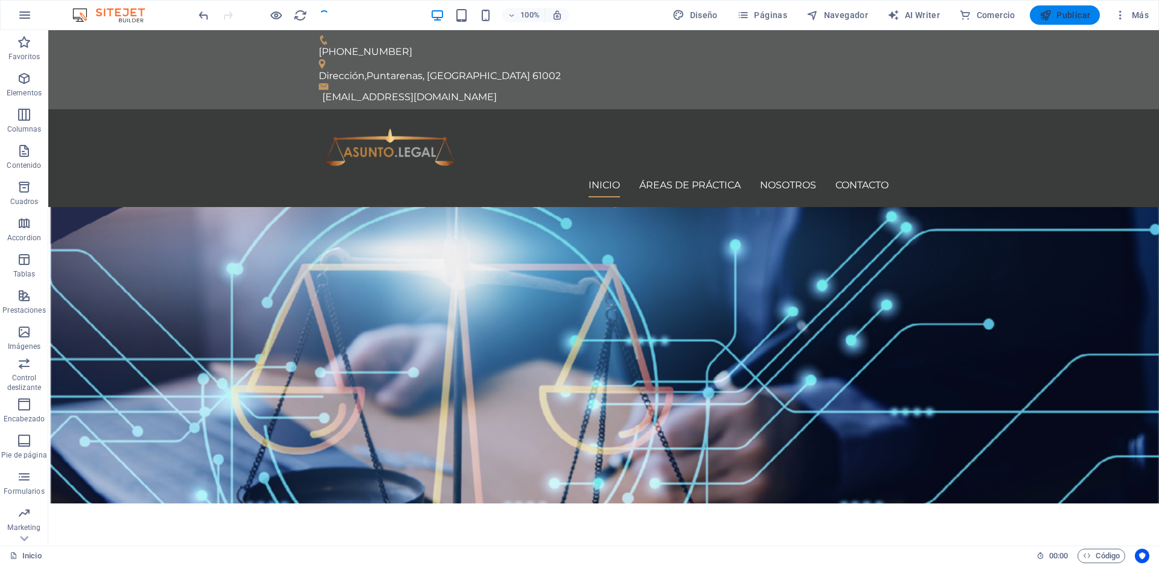
click at [1066, 8] on button "Publicar" at bounding box center [1065, 14] width 71 height 19
click at [746, 15] on icon "button" at bounding box center [743, 15] width 12 height 12
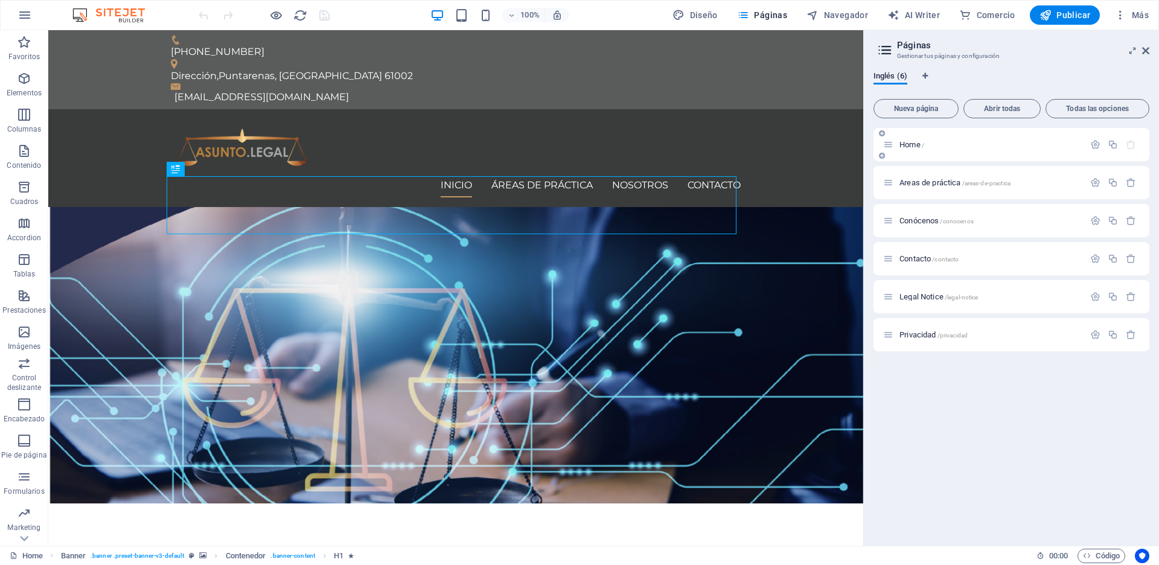
click at [942, 146] on p "Home /" at bounding box center [990, 145] width 181 height 8
click at [1095, 146] on icon "button" at bounding box center [1096, 144] width 10 height 10
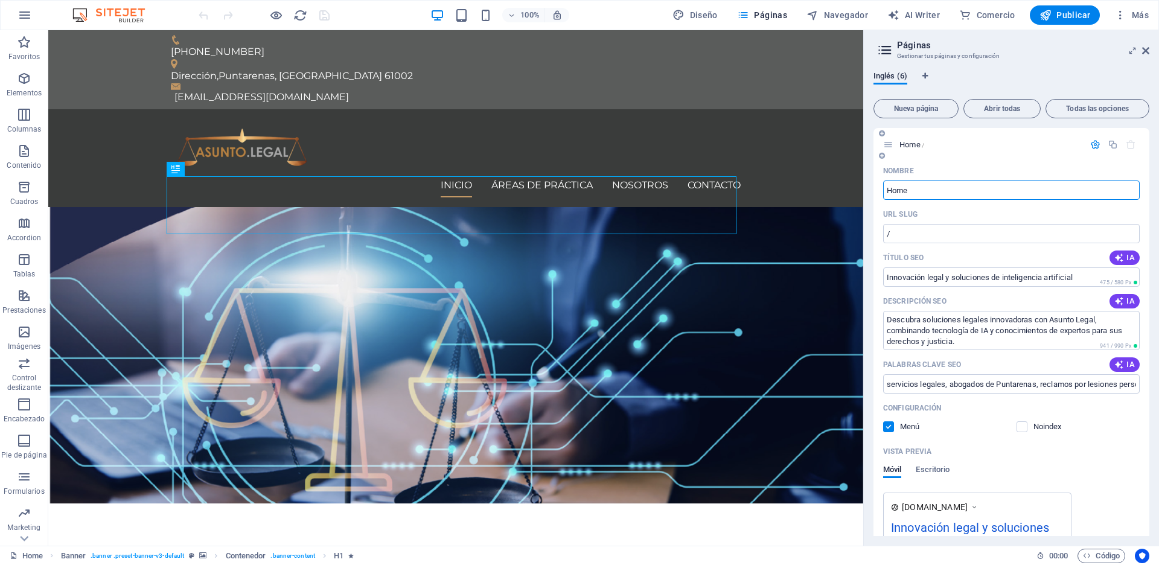
click at [903, 189] on input "Home" at bounding box center [1011, 190] width 257 height 19
type input "Inicio"
click at [1069, 13] on span "Publicar" at bounding box center [1065, 15] width 51 height 12
